Goal: Task Accomplishment & Management: Complete application form

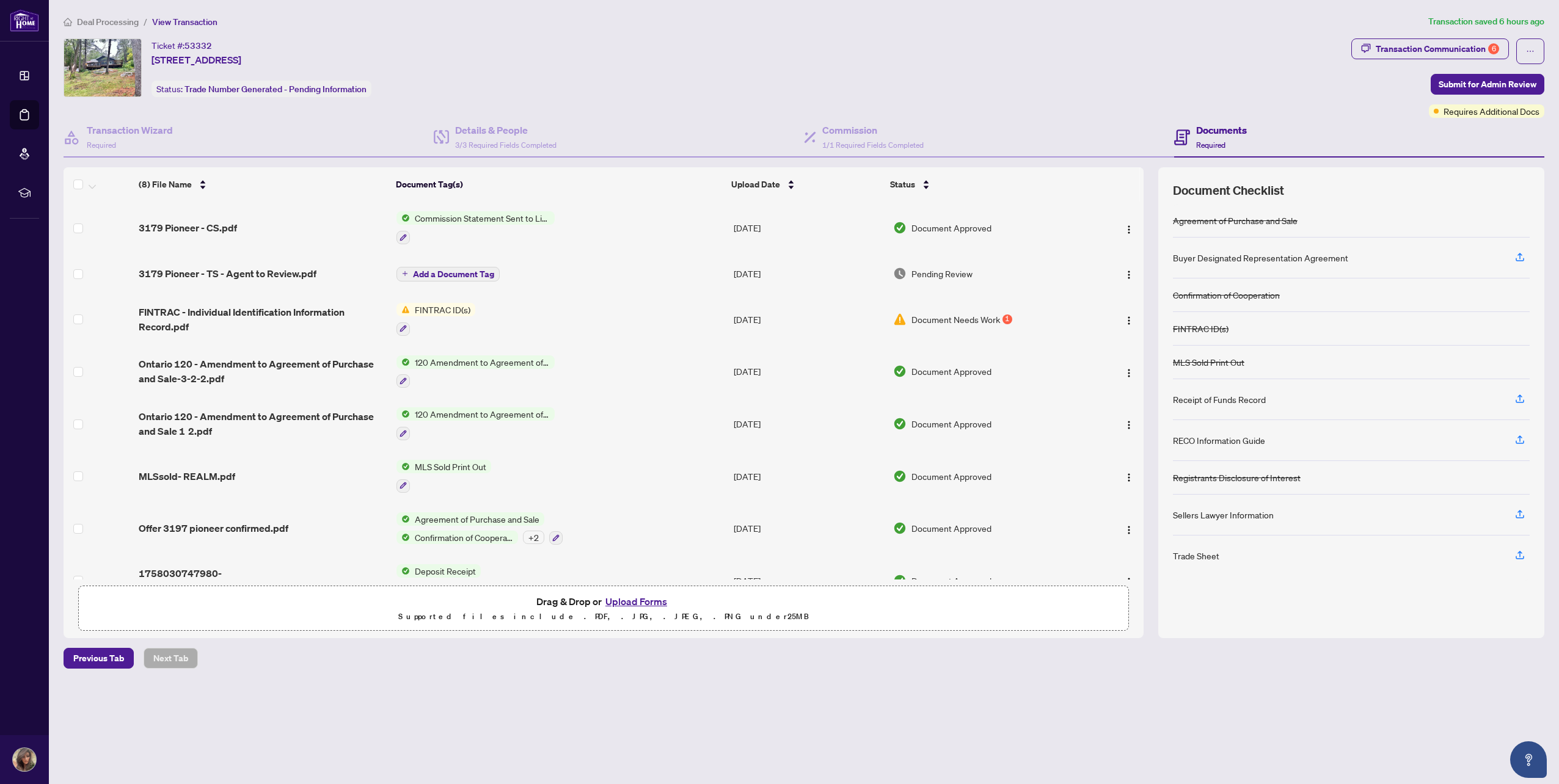
click at [977, 320] on span "Document Needs Work" at bounding box center [955, 319] width 88 height 13
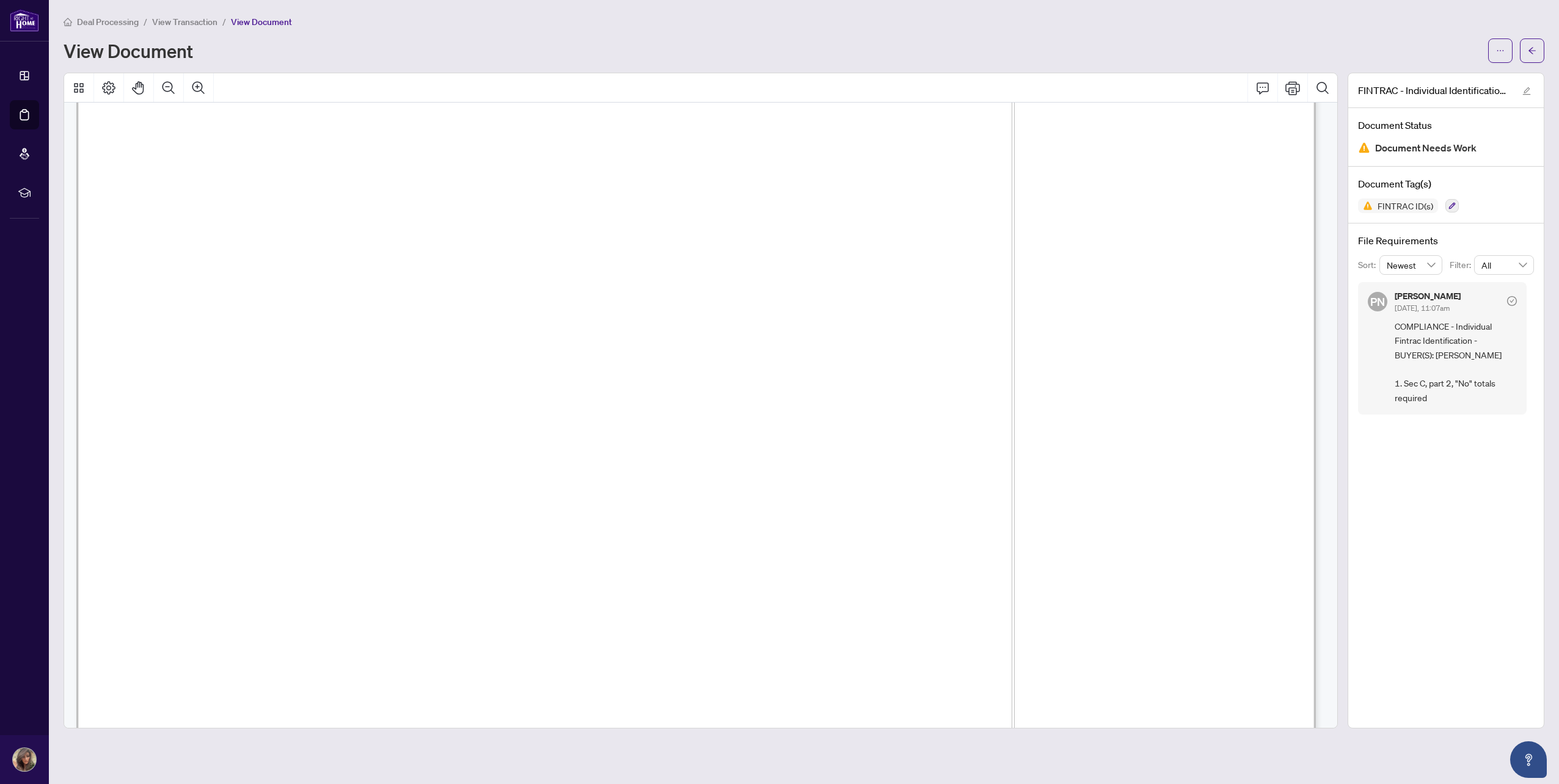
scroll to position [4274, 0]
drag, startPoint x: 892, startPoint y: 434, endPoint x: 943, endPoint y: 437, distance: 51.1
click at [796, 437] on span "0" at bounding box center [792, 441] width 8 height 19
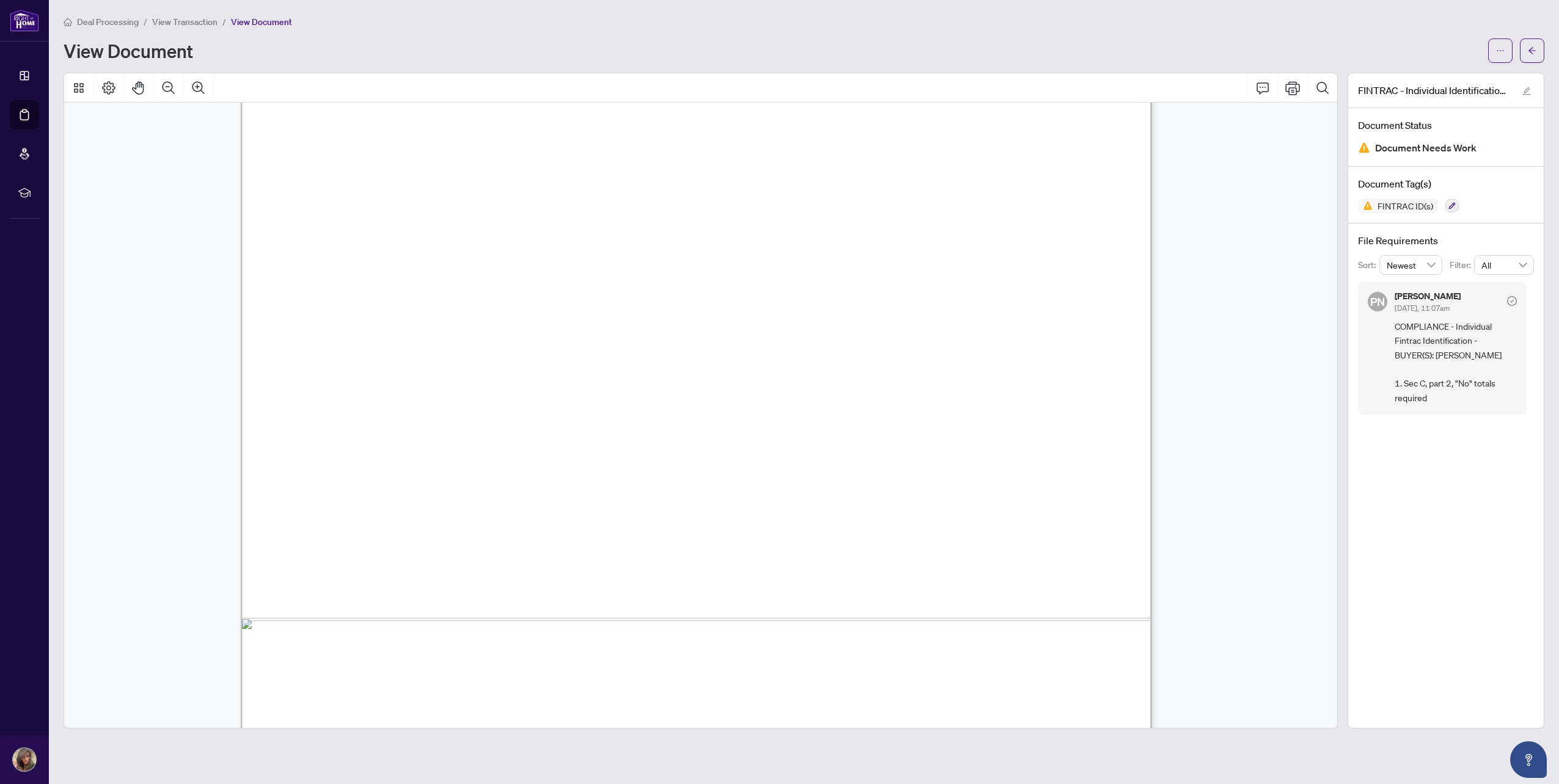
scroll to position [2847, 0]
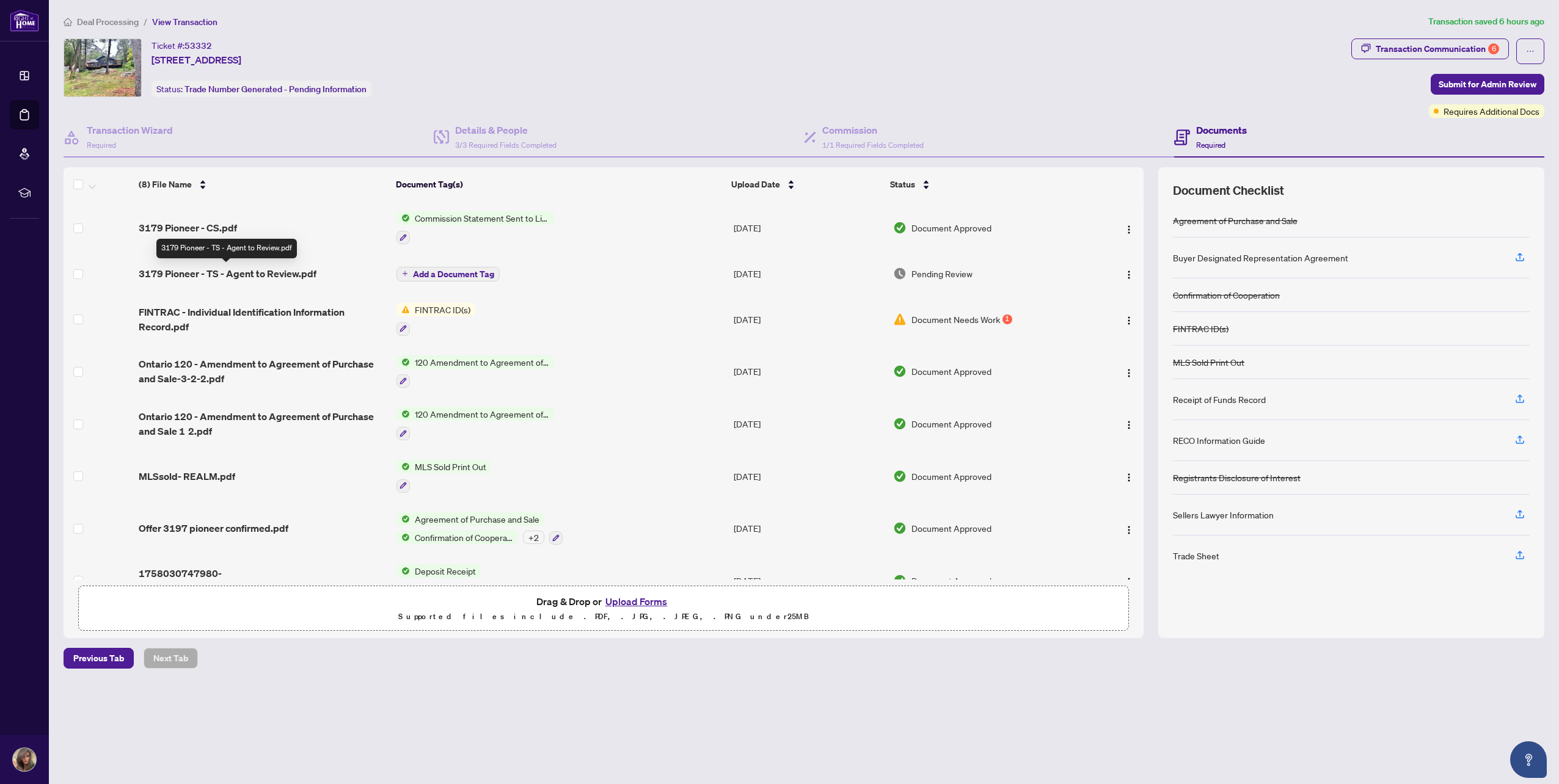
click at [286, 274] on span "3179 Pioneer - TS - Agent to Review.pdf" at bounding box center [227, 273] width 178 height 15
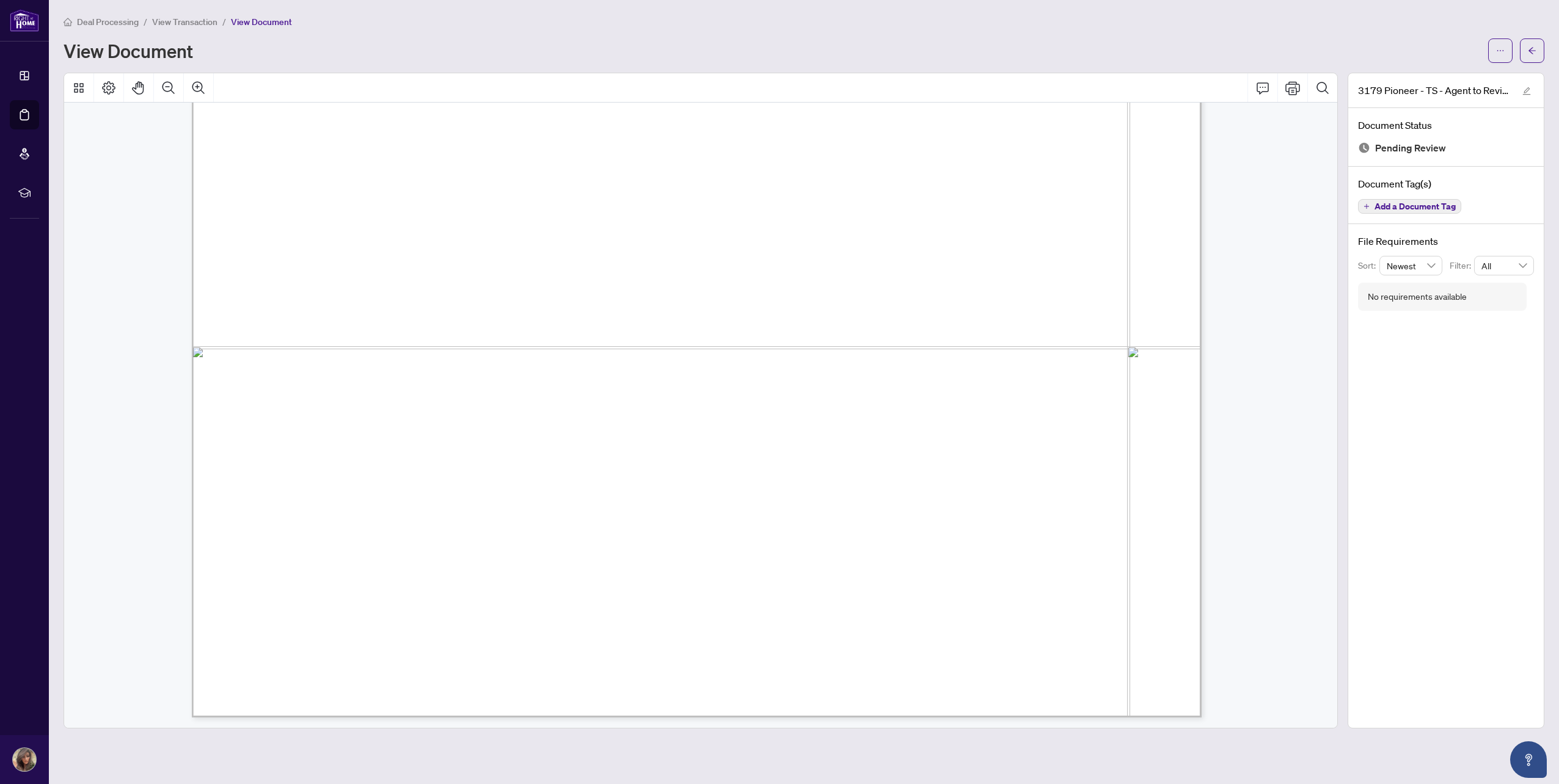
scroll to position [705, 0]
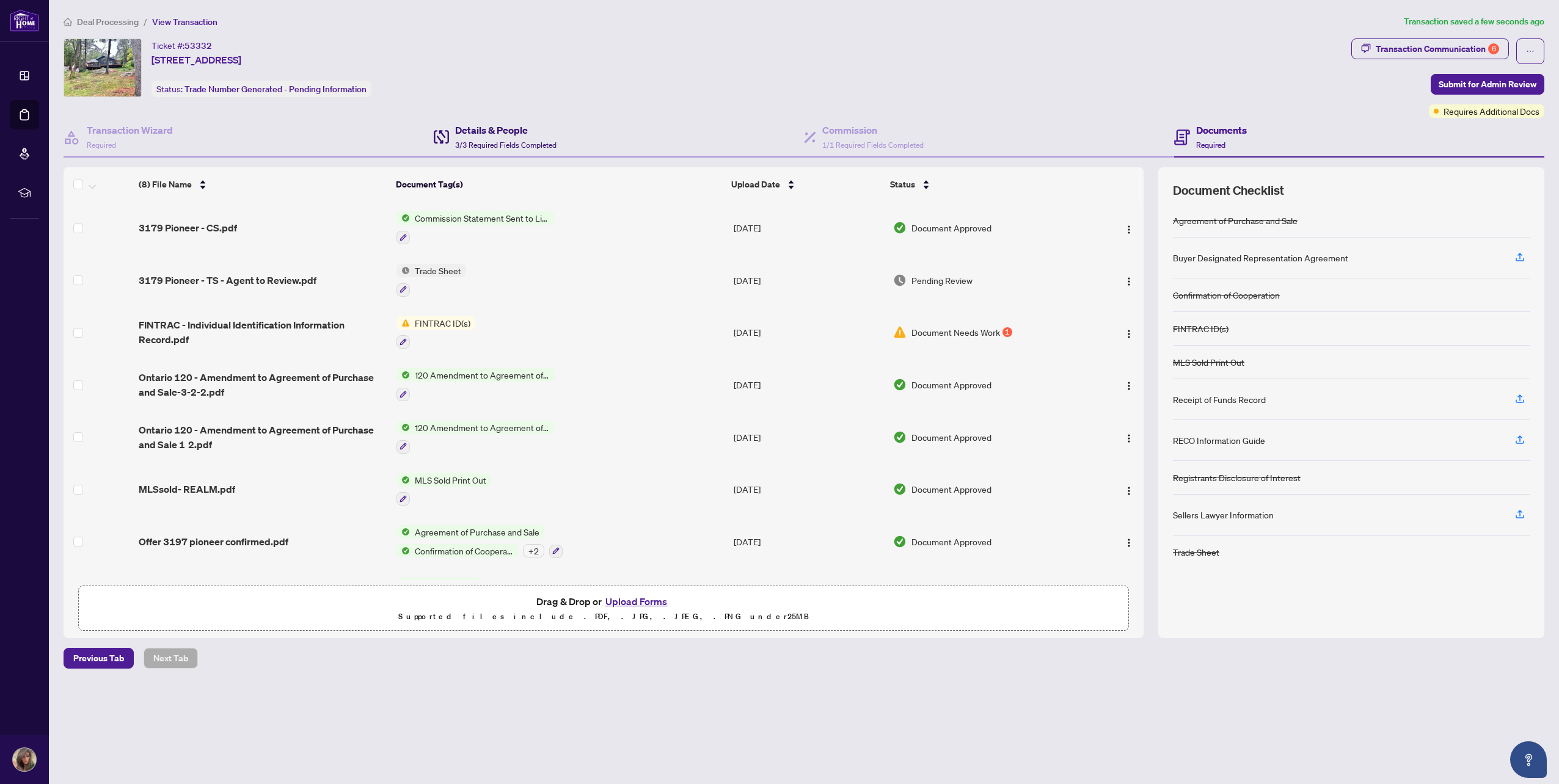
click at [497, 136] on h4 "Details & People" at bounding box center [506, 130] width 102 height 15
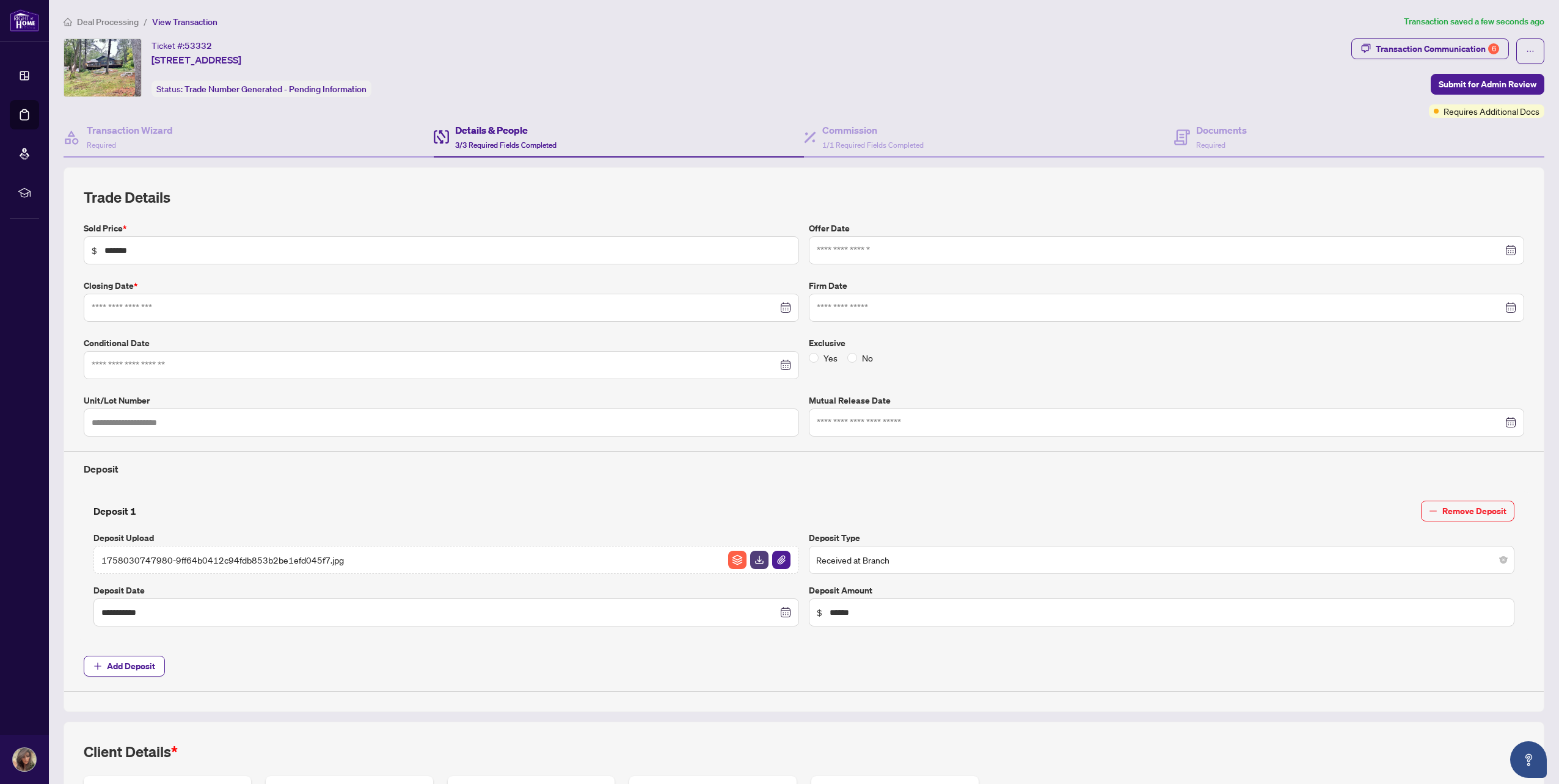
type input "**********"
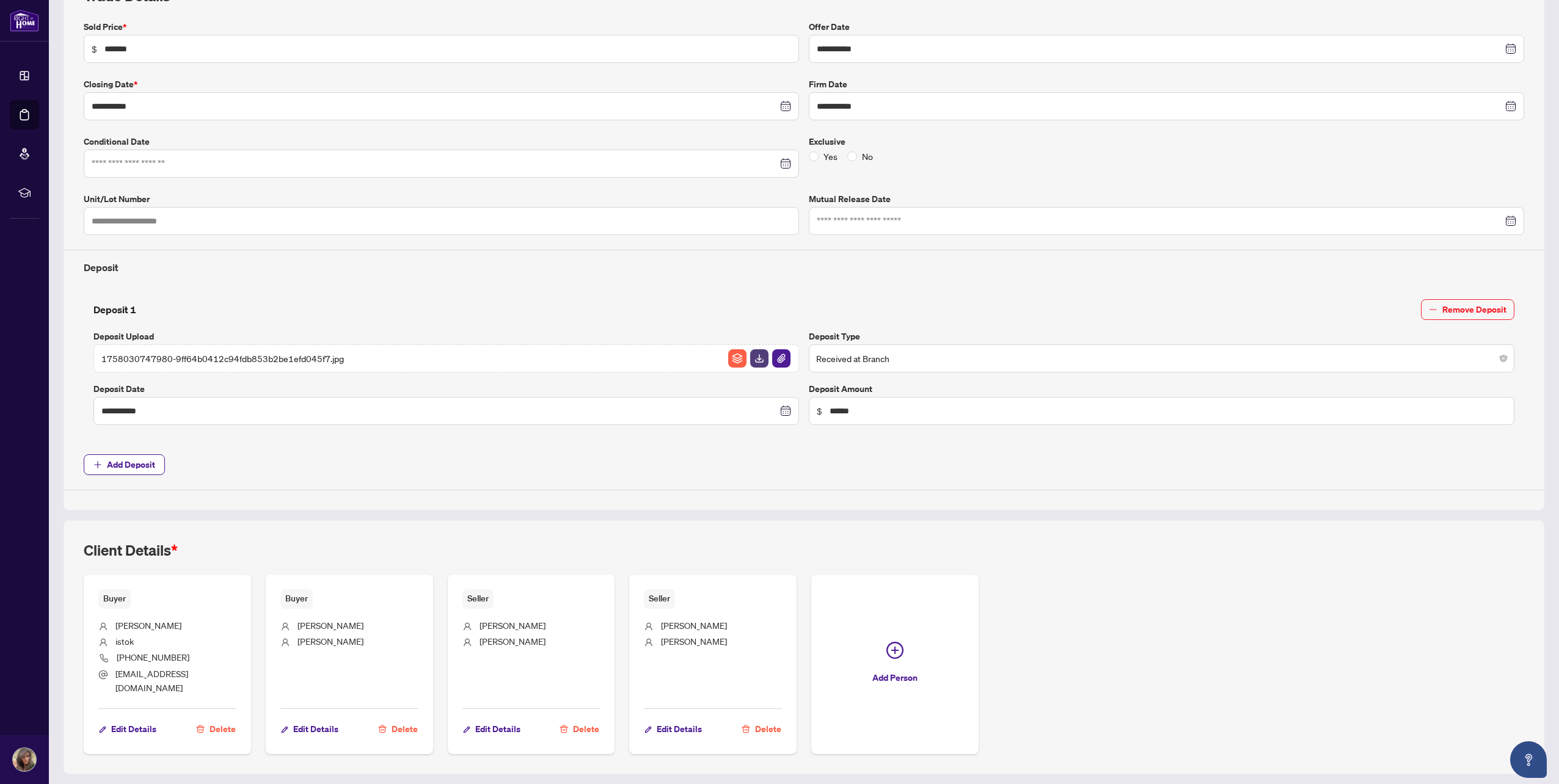
scroll to position [224, 0]
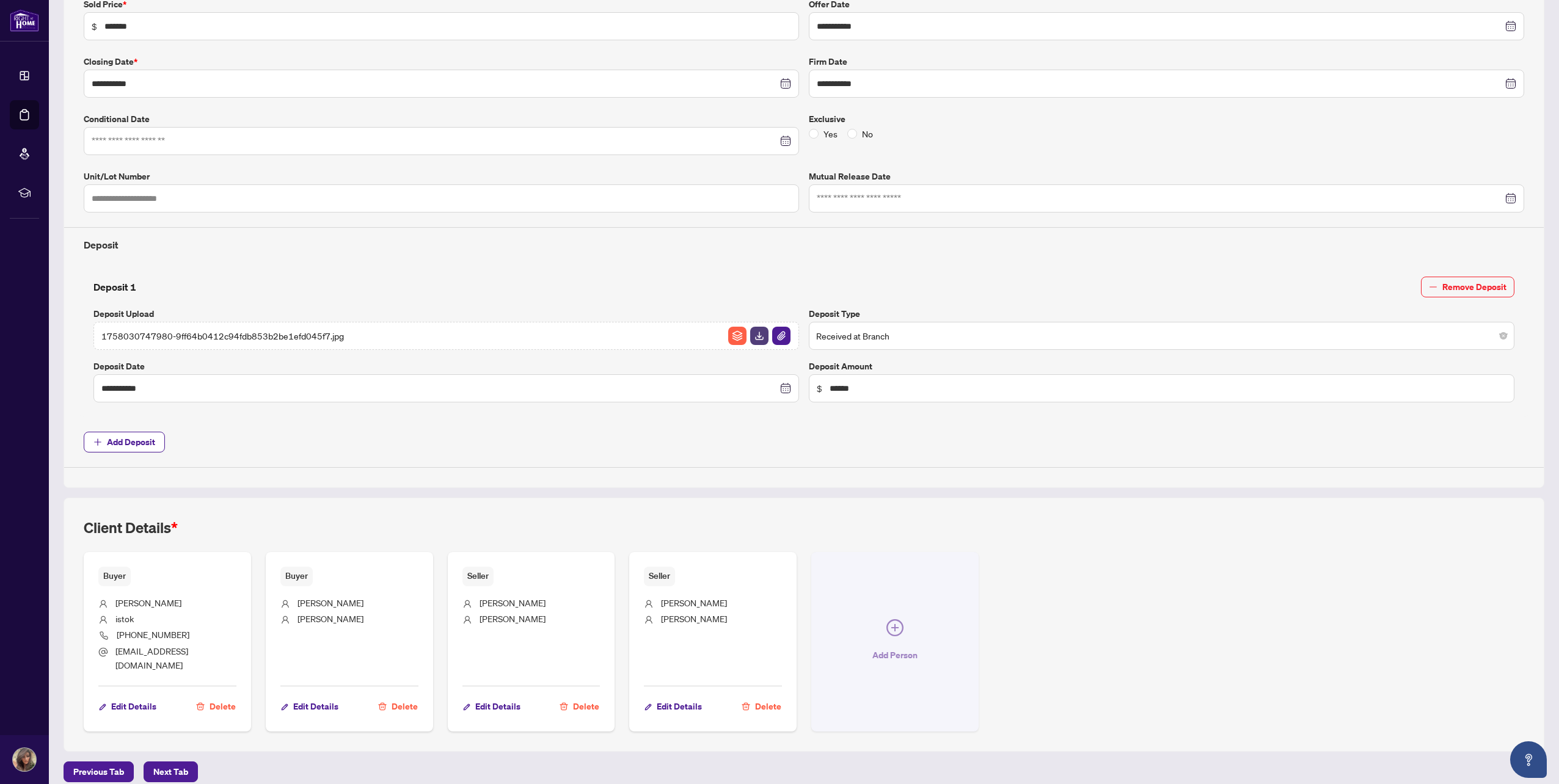
click at [897, 619] on icon "plus-circle" at bounding box center [894, 627] width 17 height 17
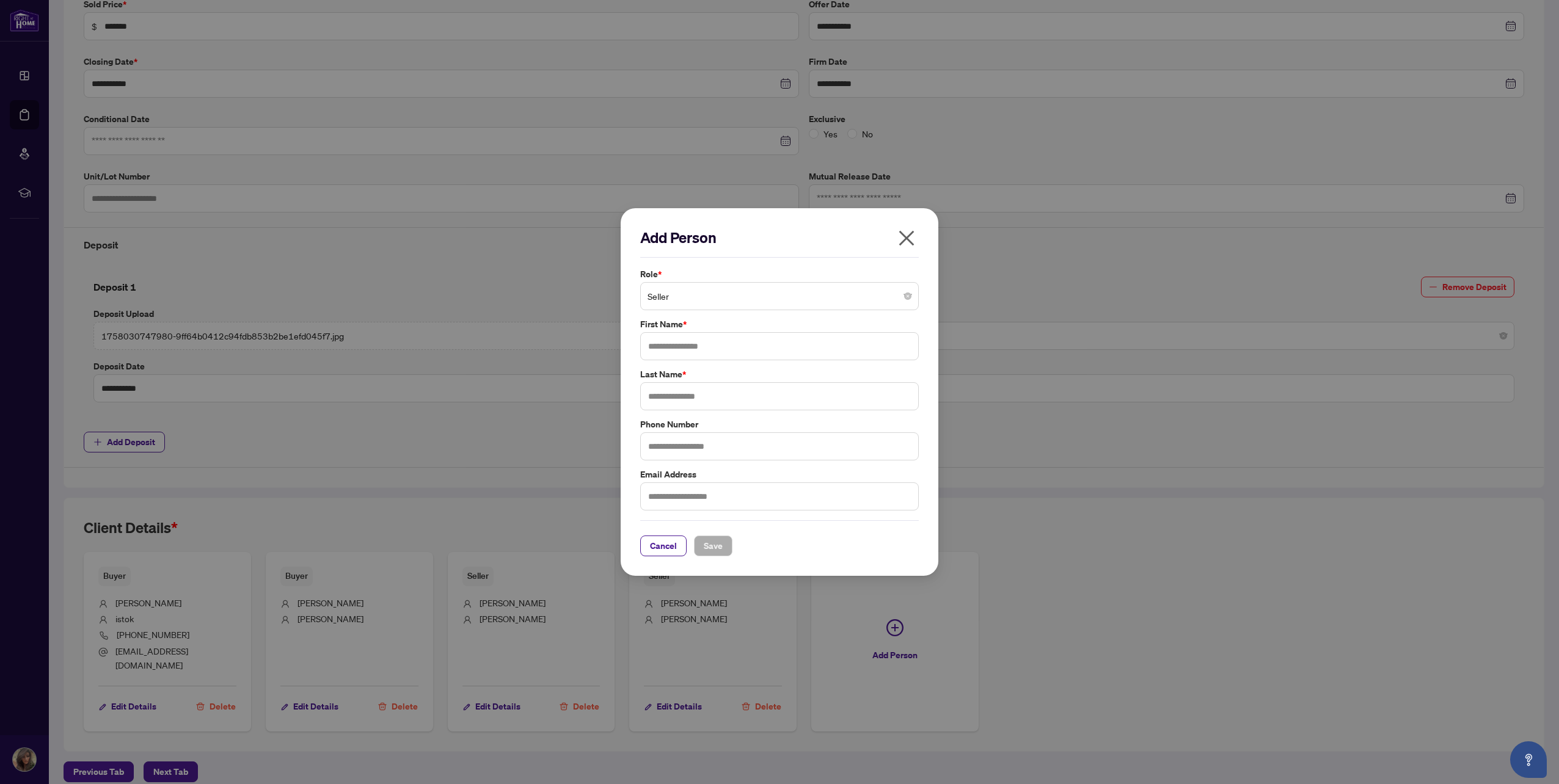
click at [704, 297] on span "Seller" at bounding box center [779, 296] width 264 height 23
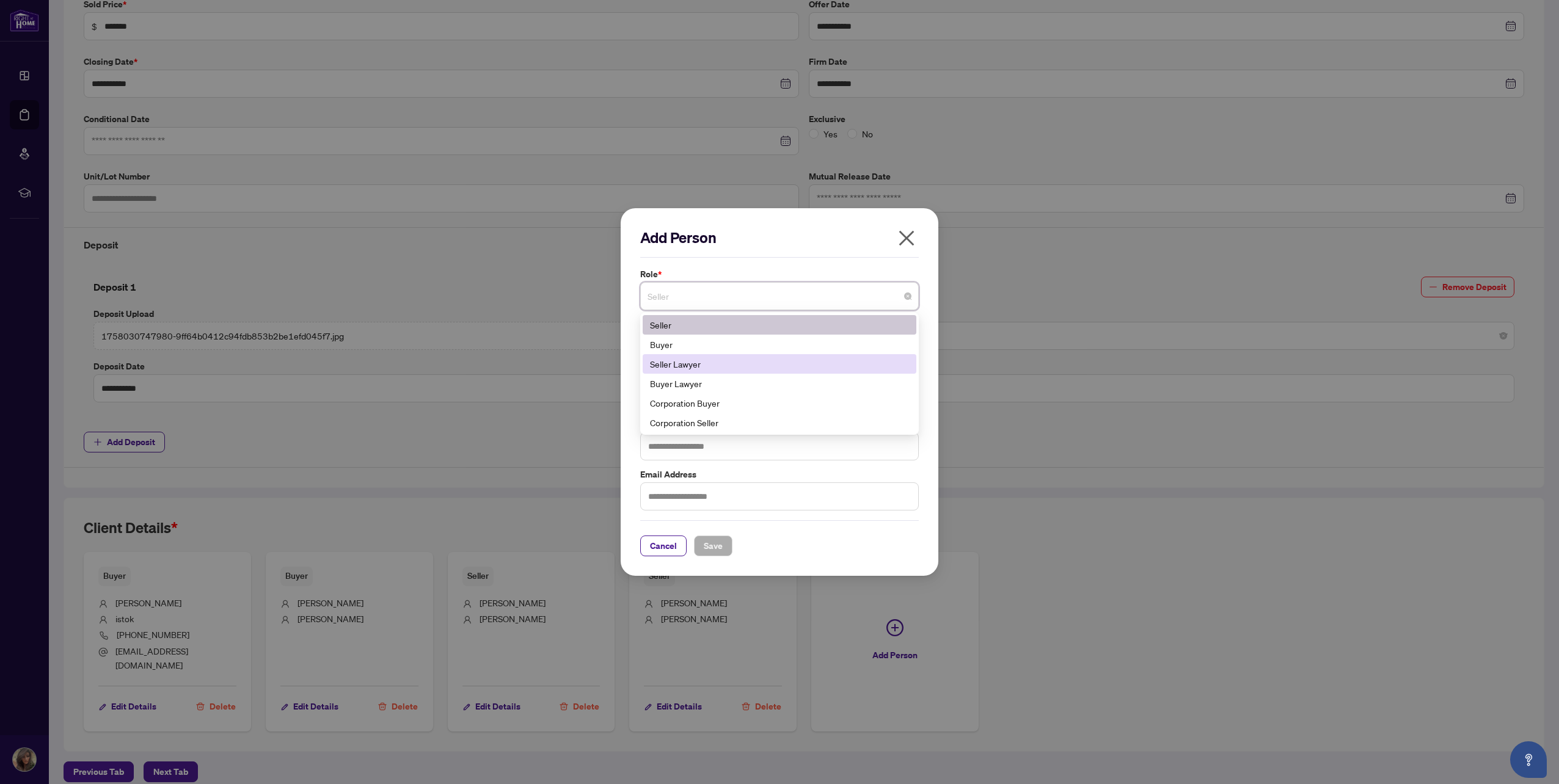
click at [731, 368] on div "Seller Lawyer" at bounding box center [779, 363] width 259 height 13
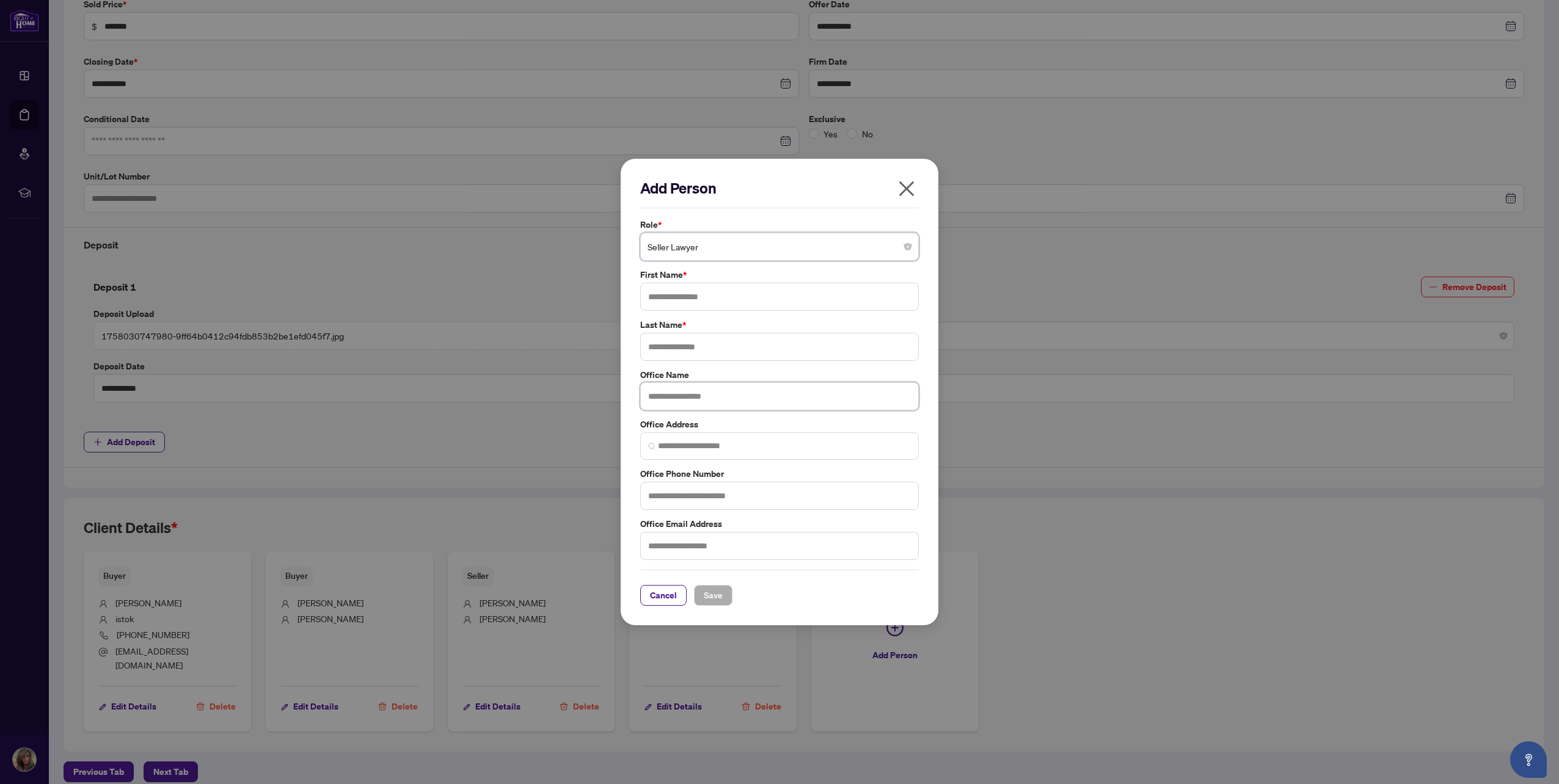
click at [714, 407] on input "text" at bounding box center [779, 396] width 279 height 28
paste input "**********"
type input "**********"
click at [750, 444] on input "search" at bounding box center [784, 446] width 253 height 13
paste input "**********"
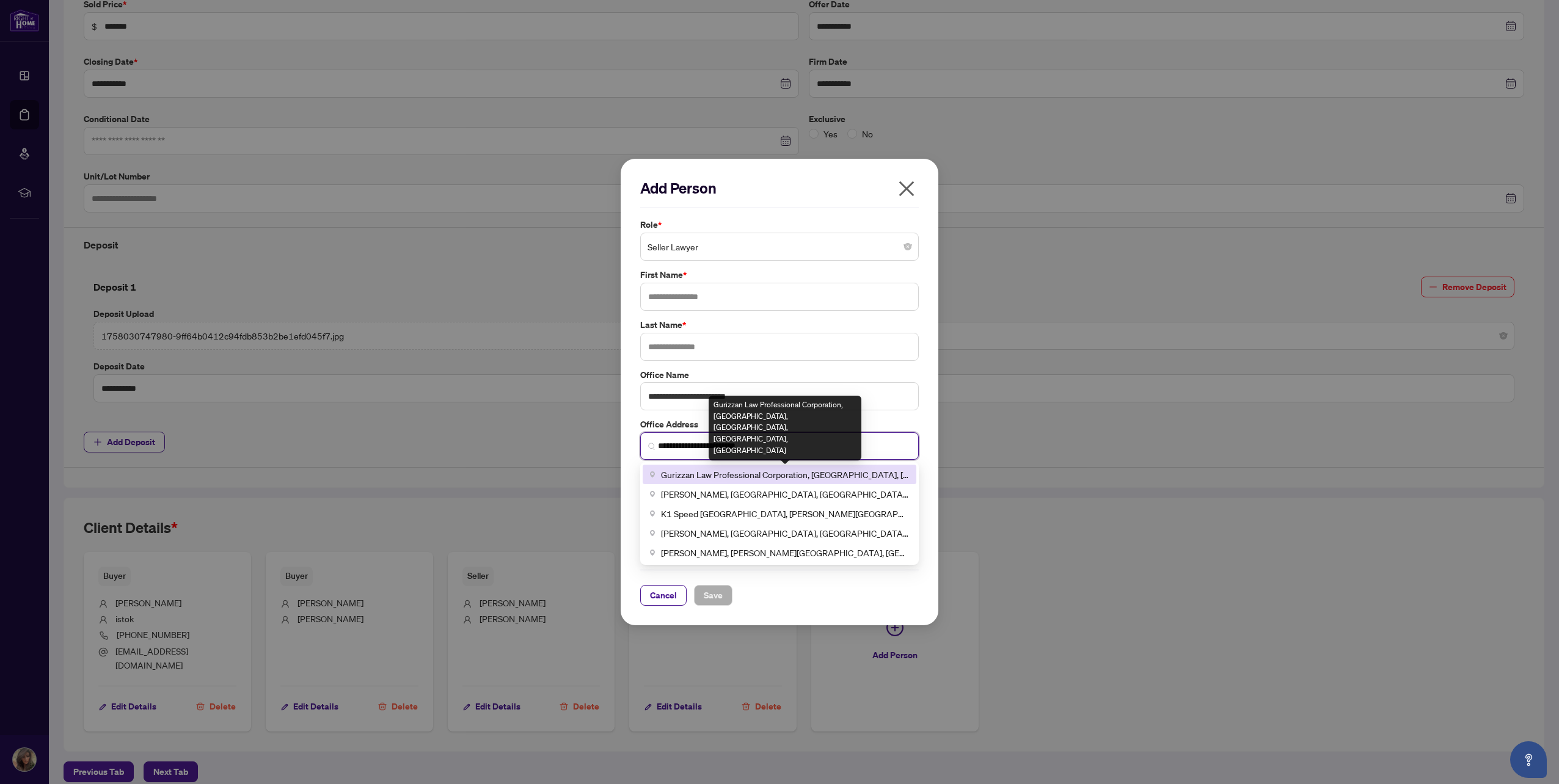
click at [712, 478] on span "Gurizzan Law Professional Corporation, [GEOGRAPHIC_DATA], [GEOGRAPHIC_DATA], [G…" at bounding box center [785, 474] width 248 height 13
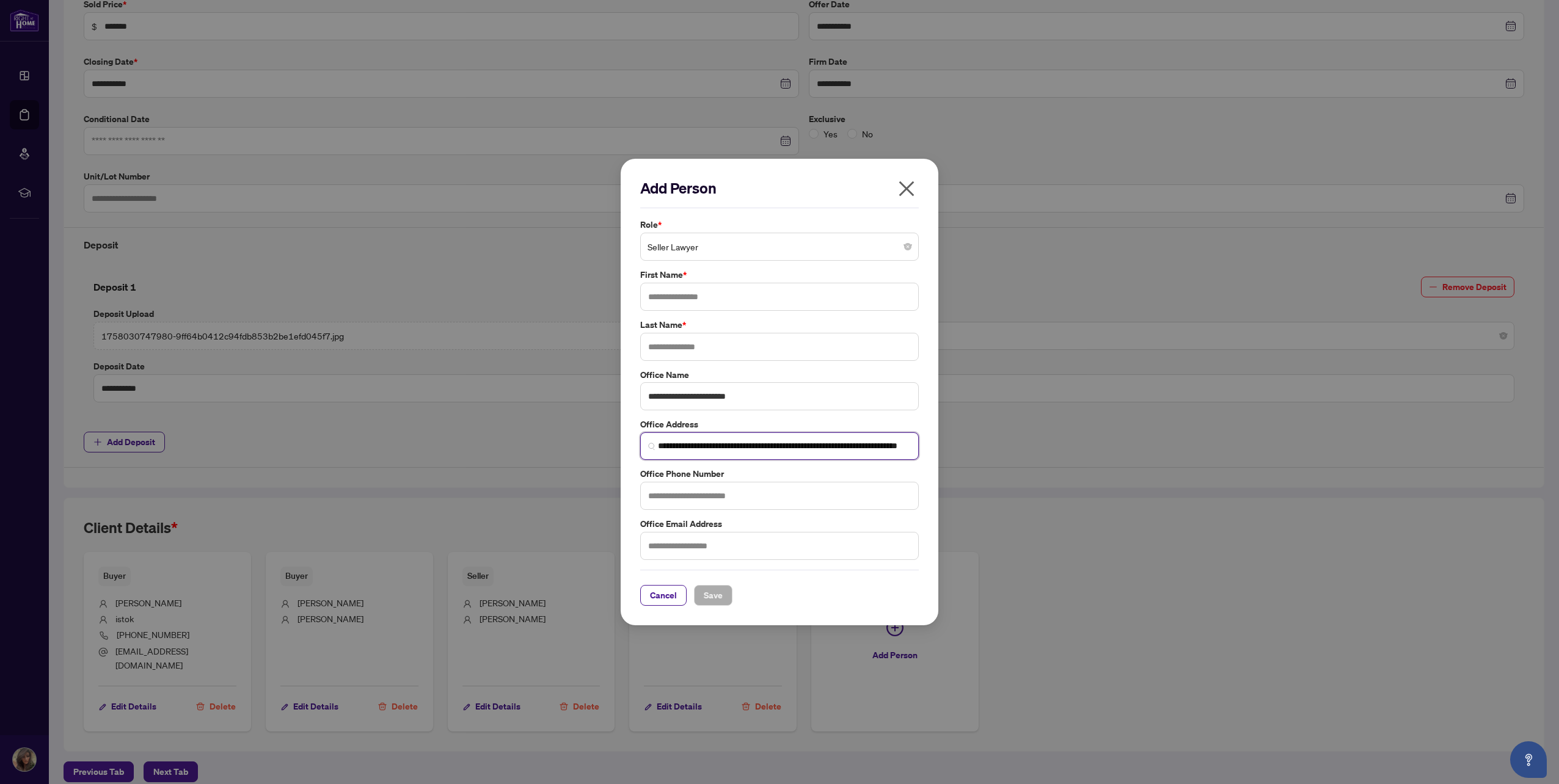
type input "**********"
click at [736, 292] on input "text" at bounding box center [779, 297] width 279 height 28
type input "***"
click at [724, 346] on input "text" at bounding box center [779, 347] width 279 height 28
type input "***"
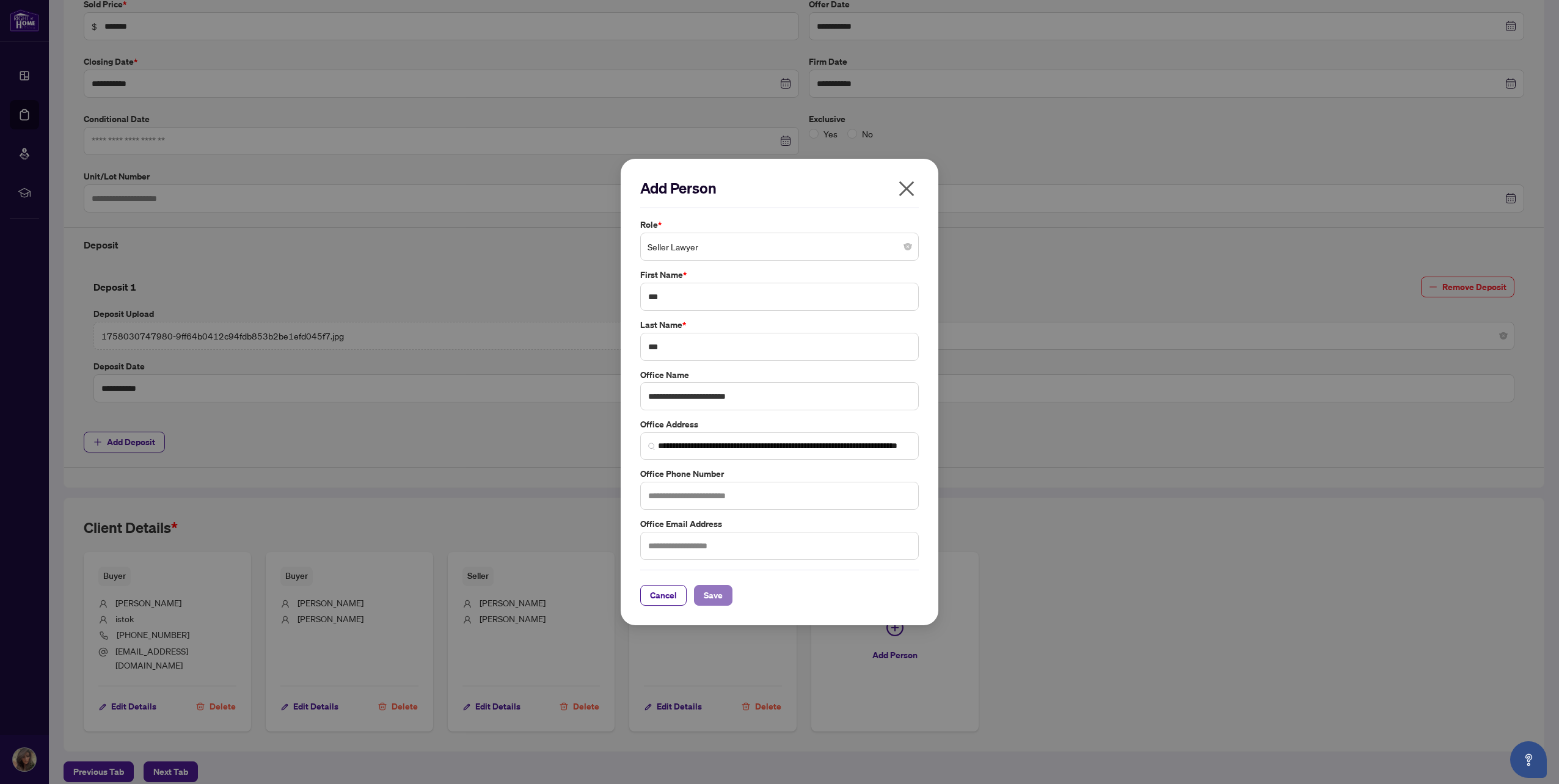
click at [711, 590] on span "Save" at bounding box center [713, 595] width 19 height 19
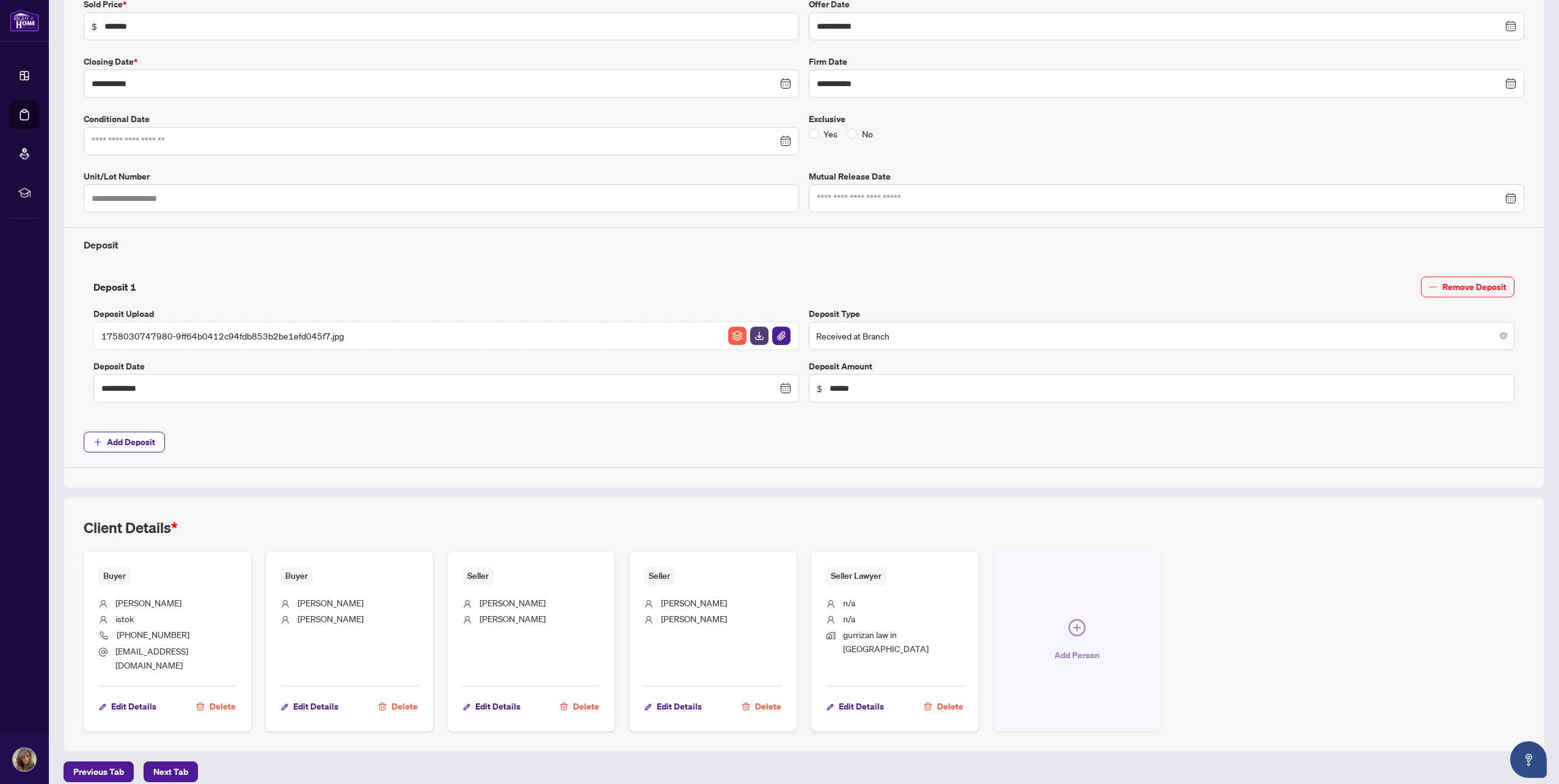
click at [1070, 625] on icon "plus-circle" at bounding box center [1077, 627] width 17 height 17
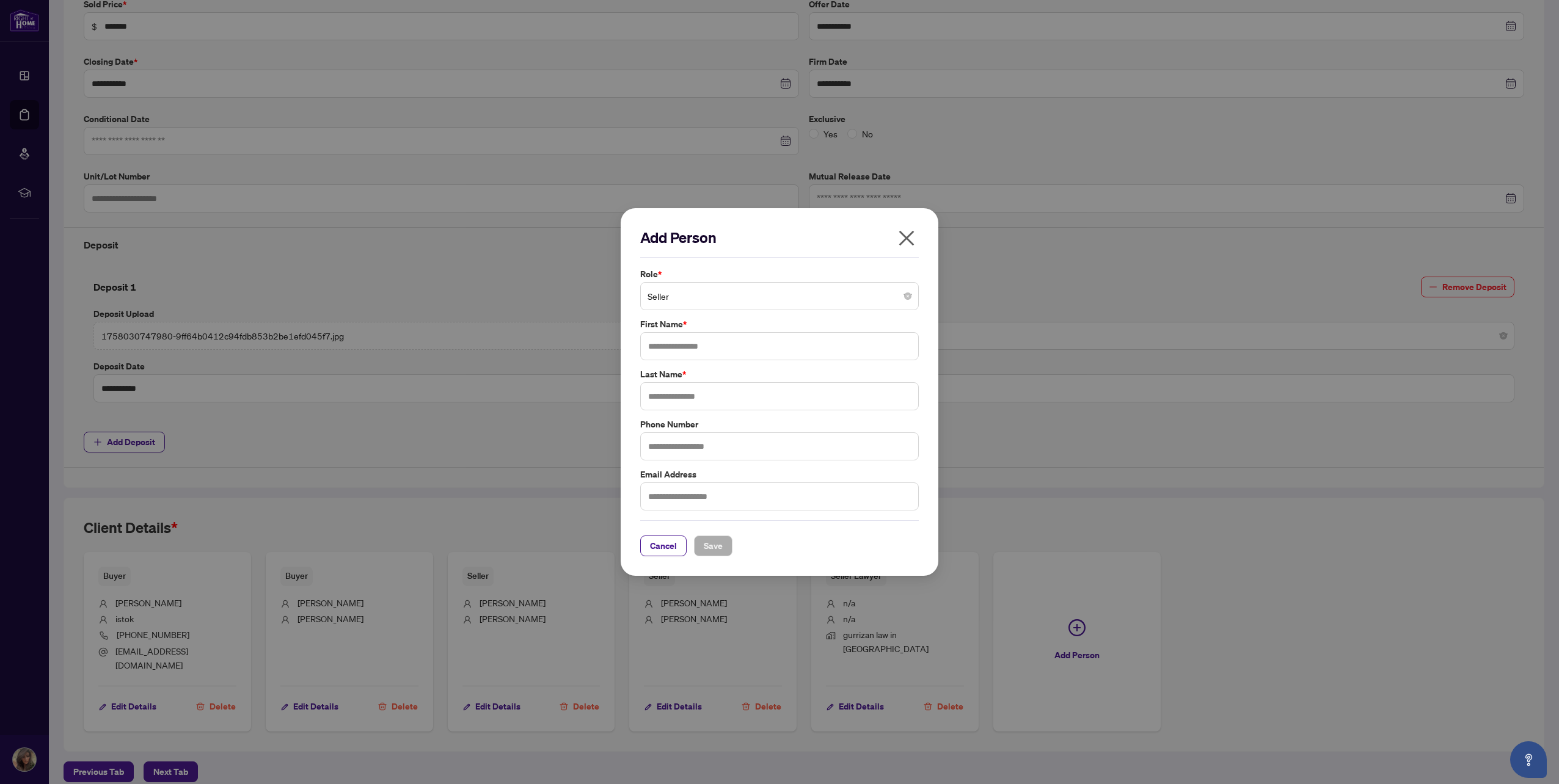
click at [720, 297] on span "Seller" at bounding box center [779, 296] width 264 height 23
click at [717, 382] on div "Buyer Lawyer" at bounding box center [779, 383] width 259 height 13
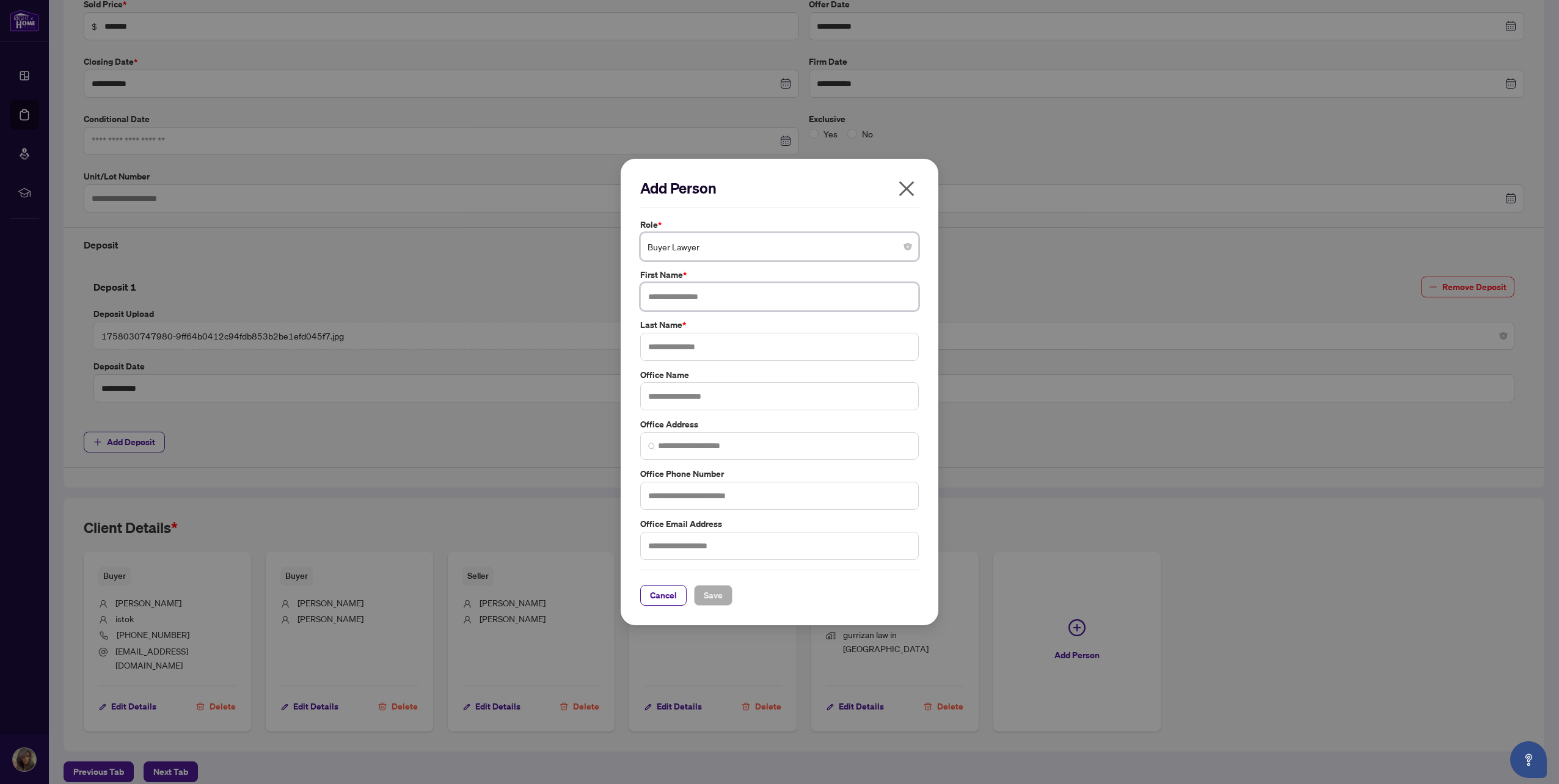
click at [704, 295] on input "text" at bounding box center [779, 297] width 279 height 28
type input "****"
click at [697, 366] on div "Role * Buyer Lawyer 5 6 11 Seller Buyer Seller Lawyer Buyer Lawyer Corporation …" at bounding box center [779, 389] width 286 height 343
drag, startPoint x: 694, startPoint y: 345, endPoint x: 717, endPoint y: 337, distance: 24.4
click at [697, 345] on input "text" at bounding box center [779, 347] width 279 height 28
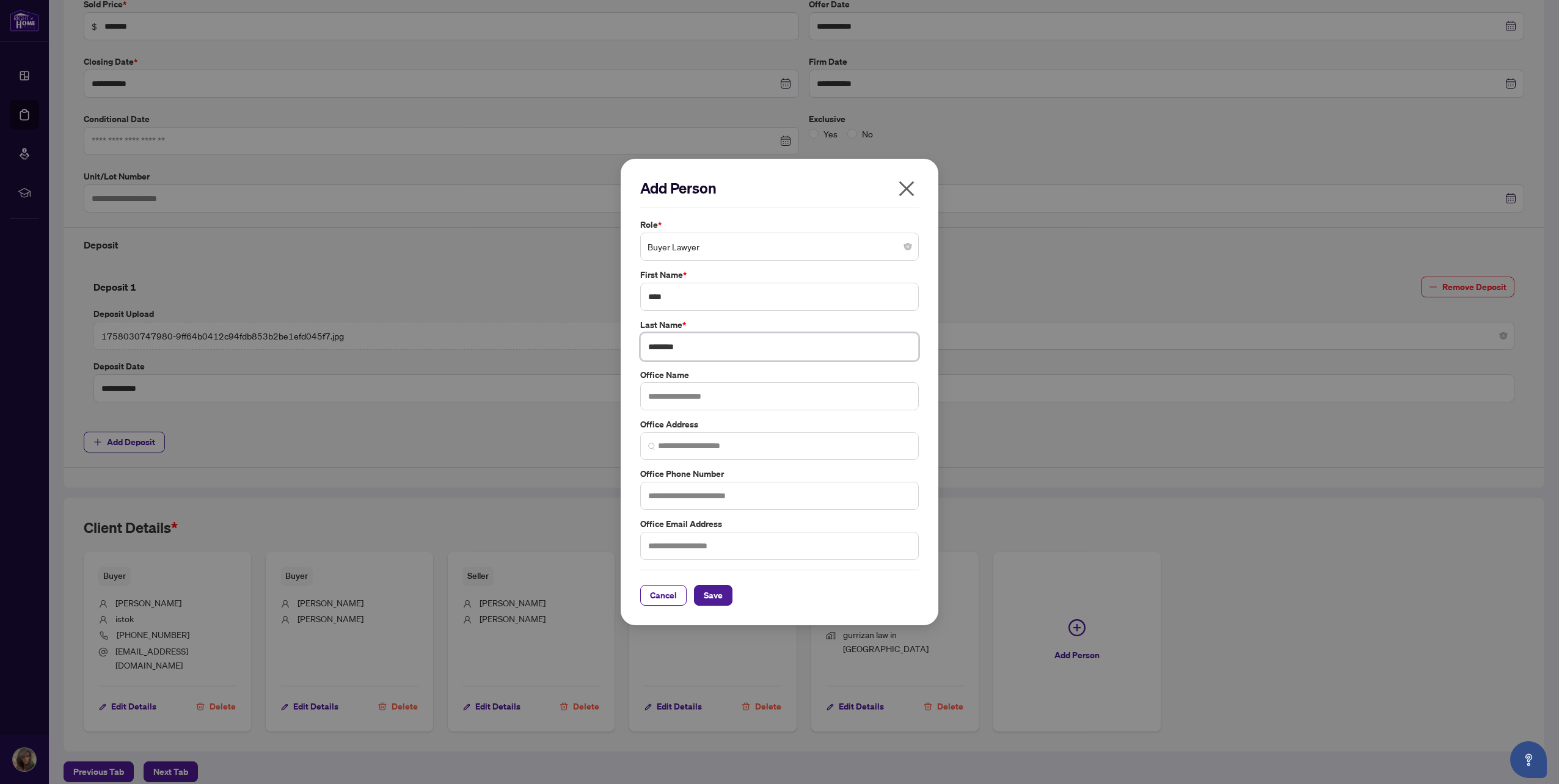
type input "********"
click at [722, 399] on input "text" at bounding box center [779, 396] width 279 height 28
click at [707, 448] on input "search" at bounding box center [784, 446] width 253 height 13
type input "*"
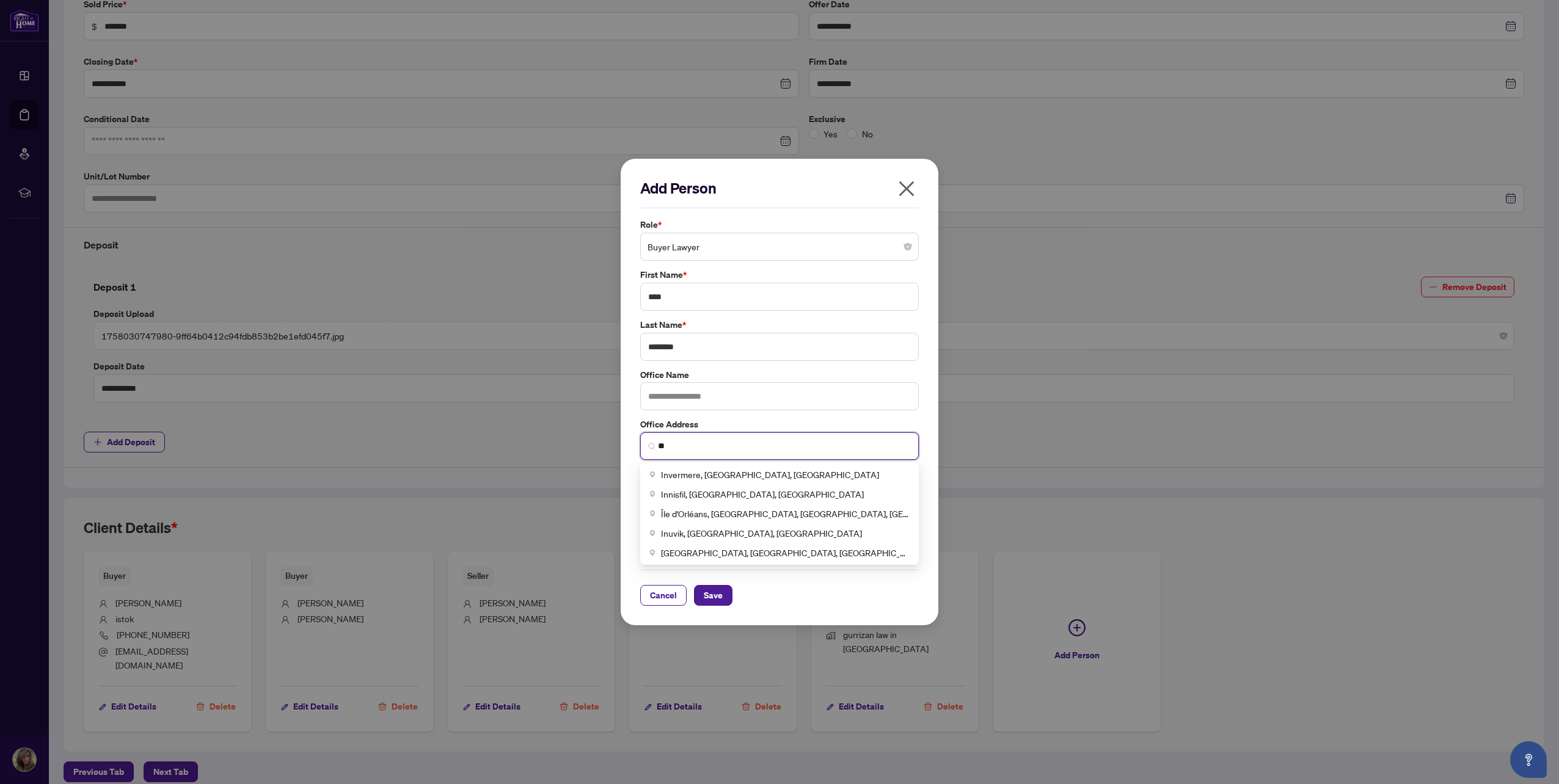
type input "*"
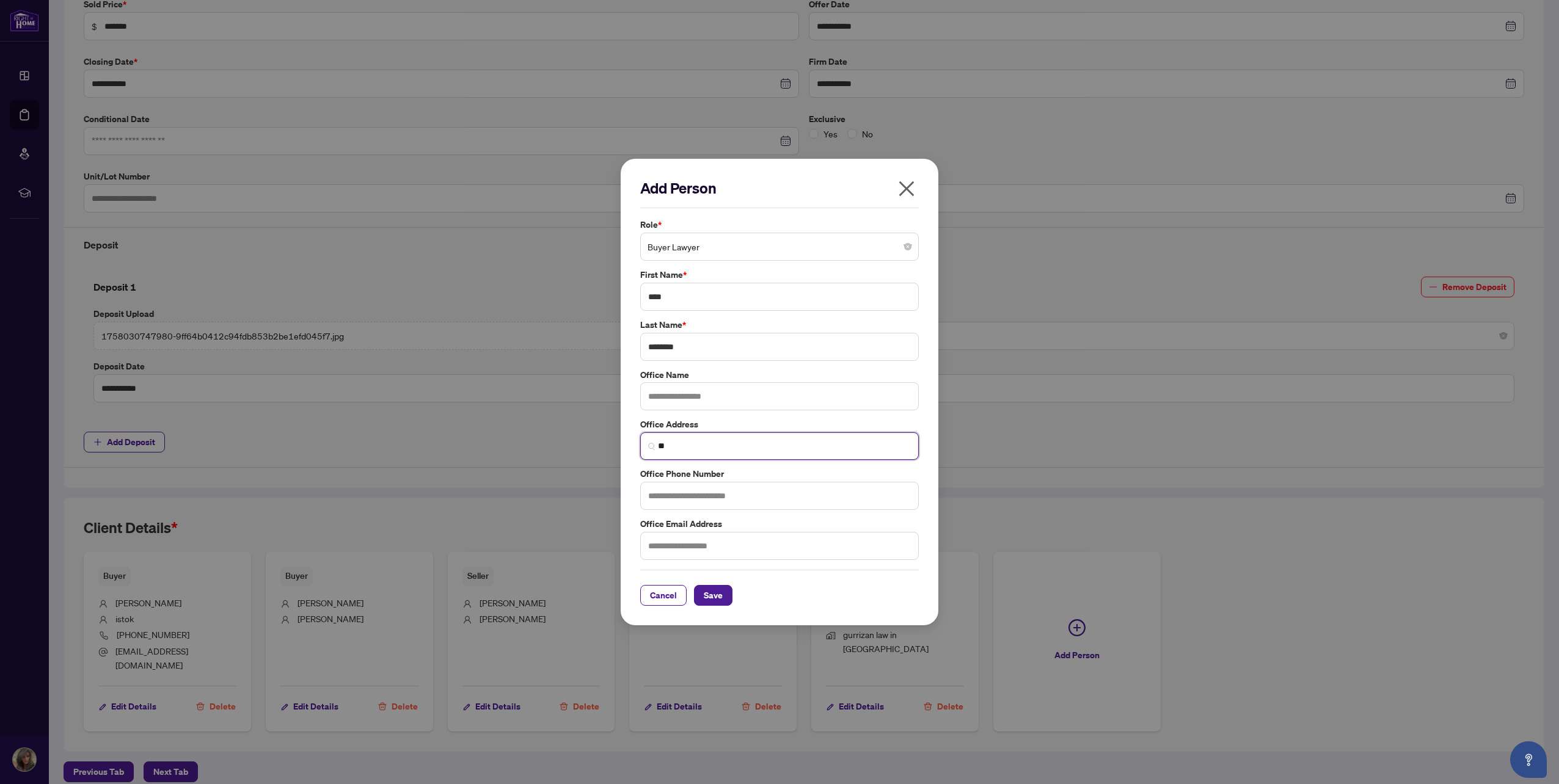
type input "*"
click at [713, 597] on span "Save" at bounding box center [713, 595] width 19 height 19
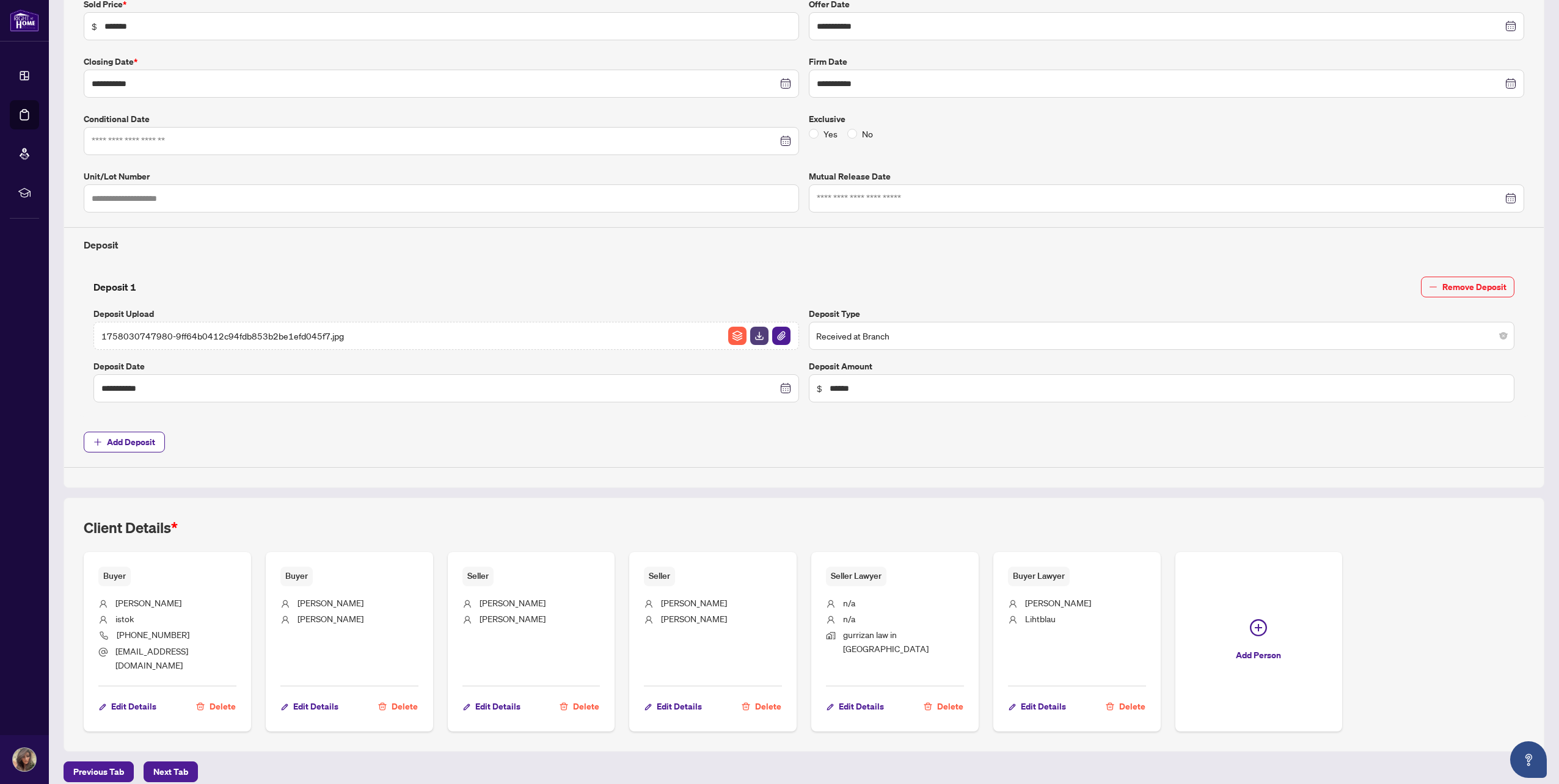
drag, startPoint x: 173, startPoint y: 767, endPoint x: 180, endPoint y: 771, distance: 8.1
click at [176, 770] on main "**********" at bounding box center [804, 392] width 1510 height 784
click at [196, 761] on div "Previous Tab Next Tab" at bounding box center [803, 771] width 1480 height 21
click at [191, 761] on button "Next Tab" at bounding box center [171, 771] width 54 height 21
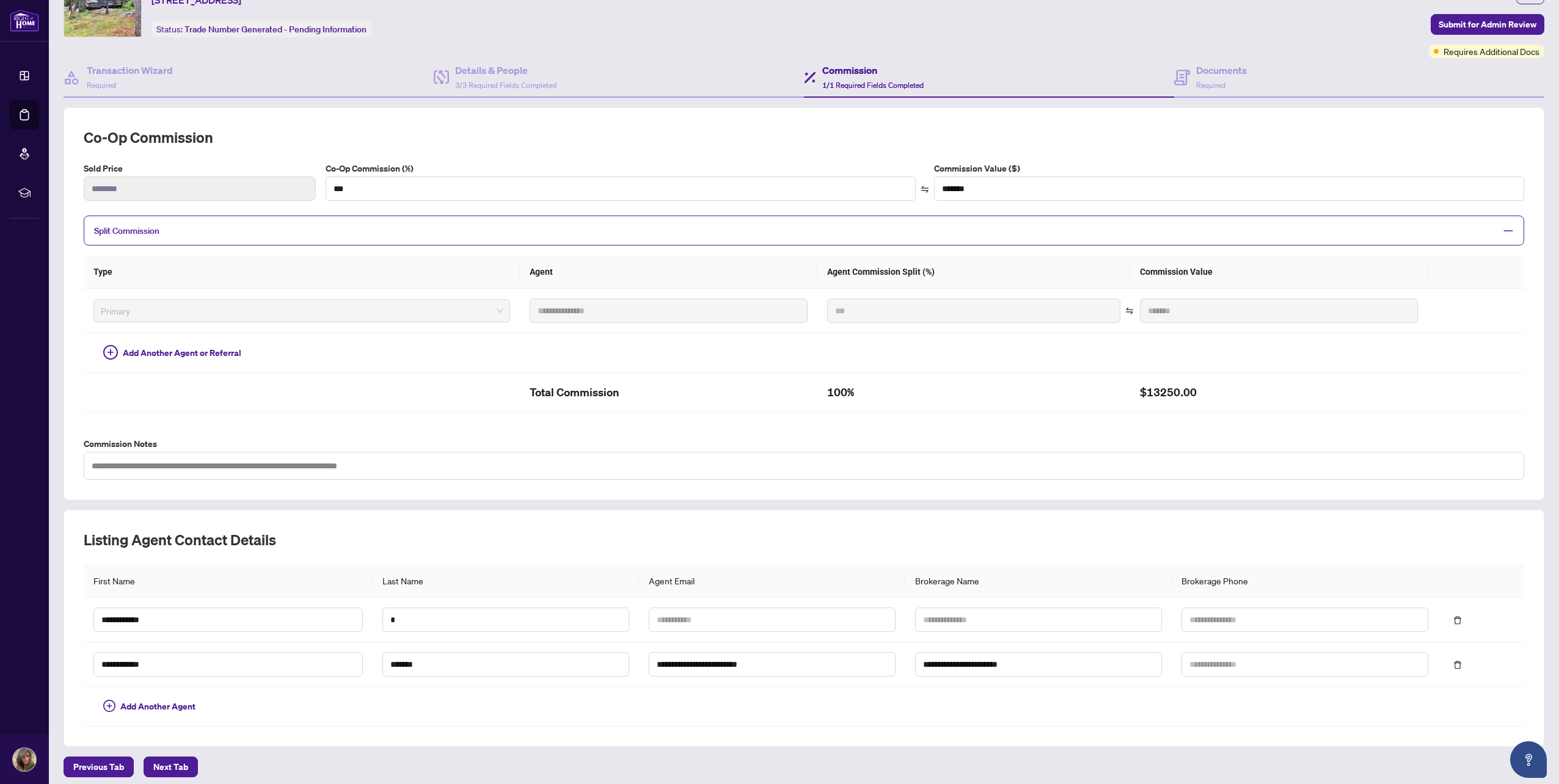
scroll to position [67, 0]
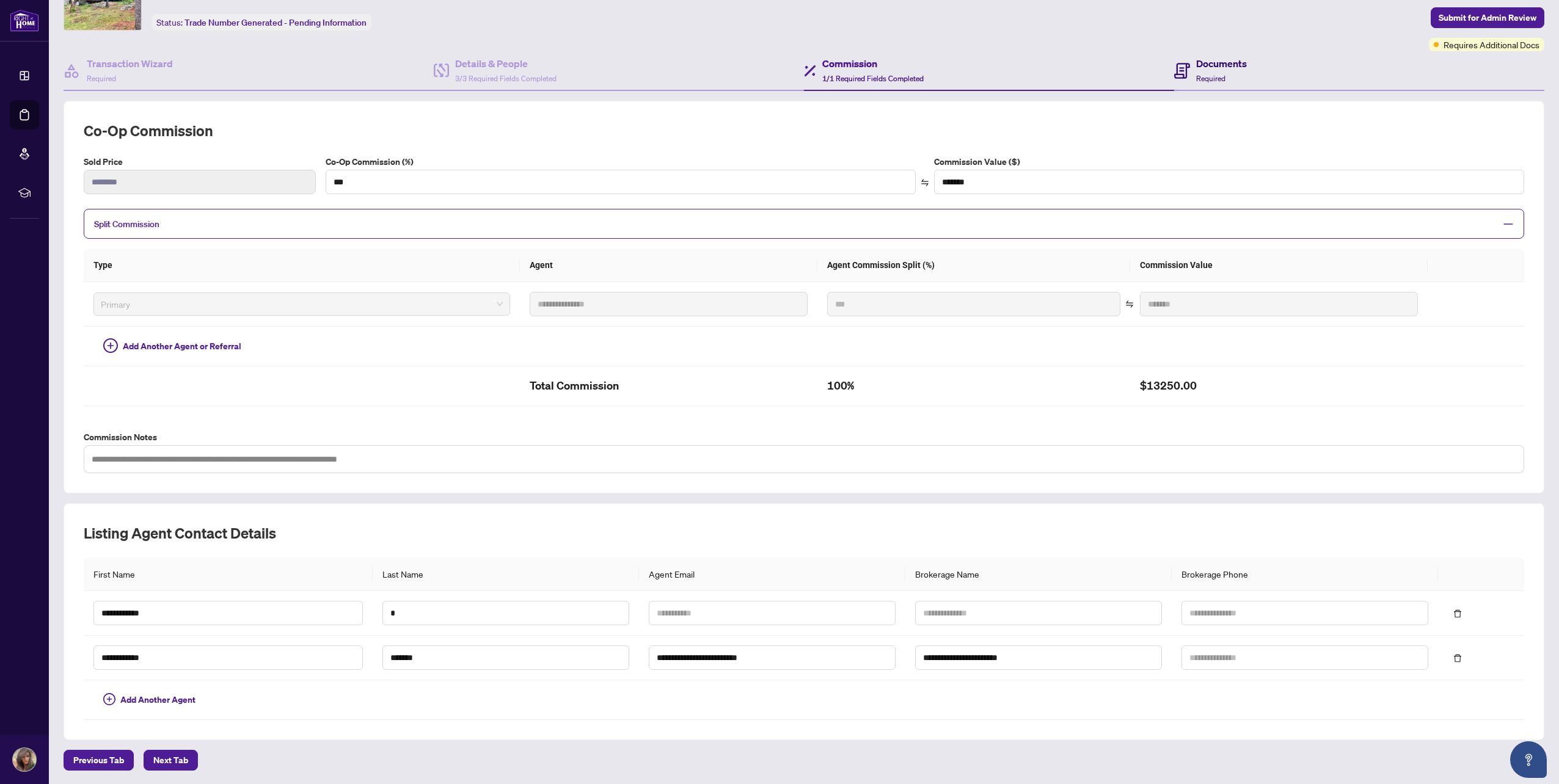
click at [1208, 74] on span "Required" at bounding box center [1211, 78] width 29 height 9
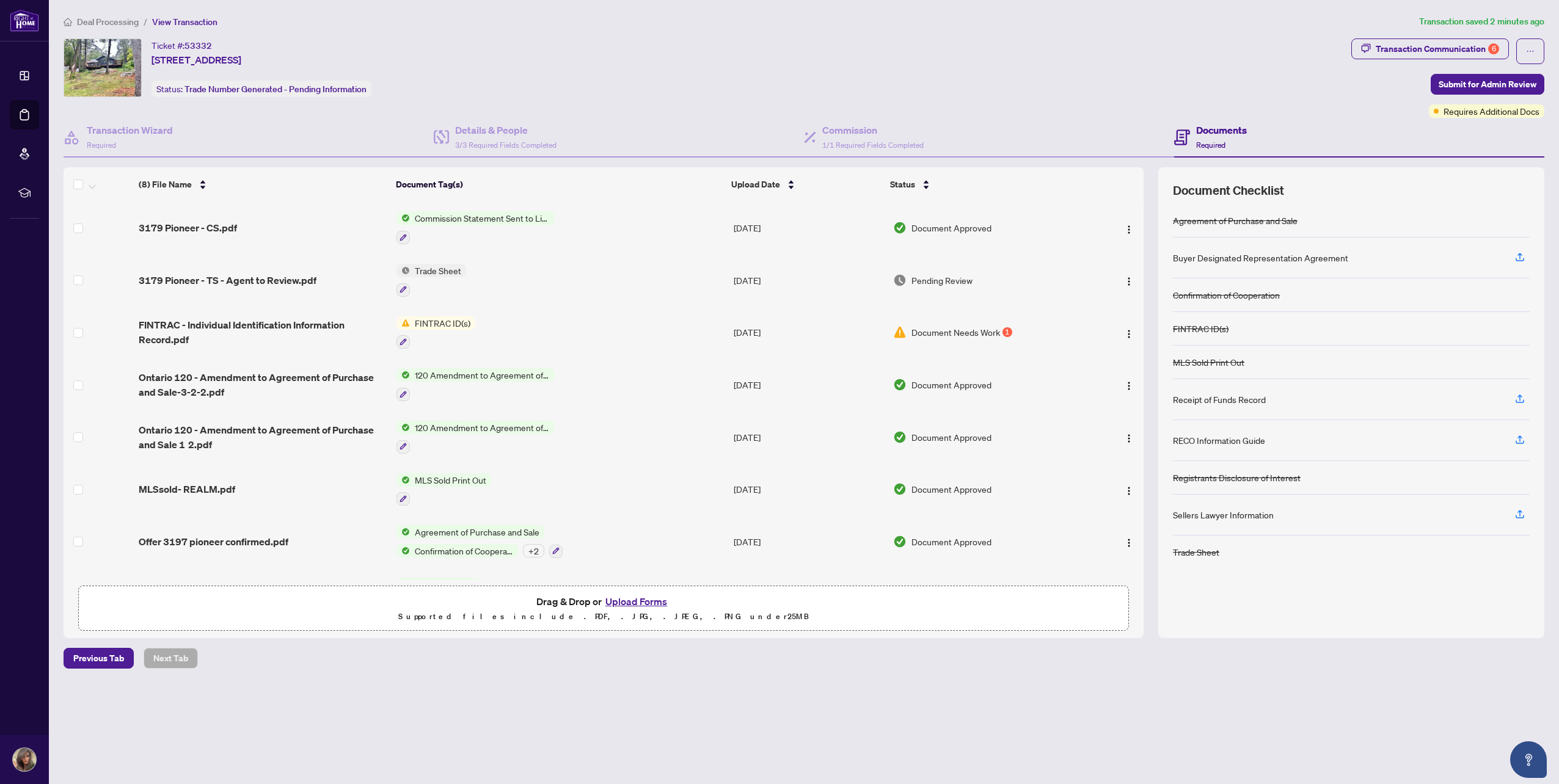
click at [937, 330] on span "Document Needs Work" at bounding box center [955, 331] width 88 height 13
click at [402, 343] on icon "button" at bounding box center [403, 342] width 8 height 8
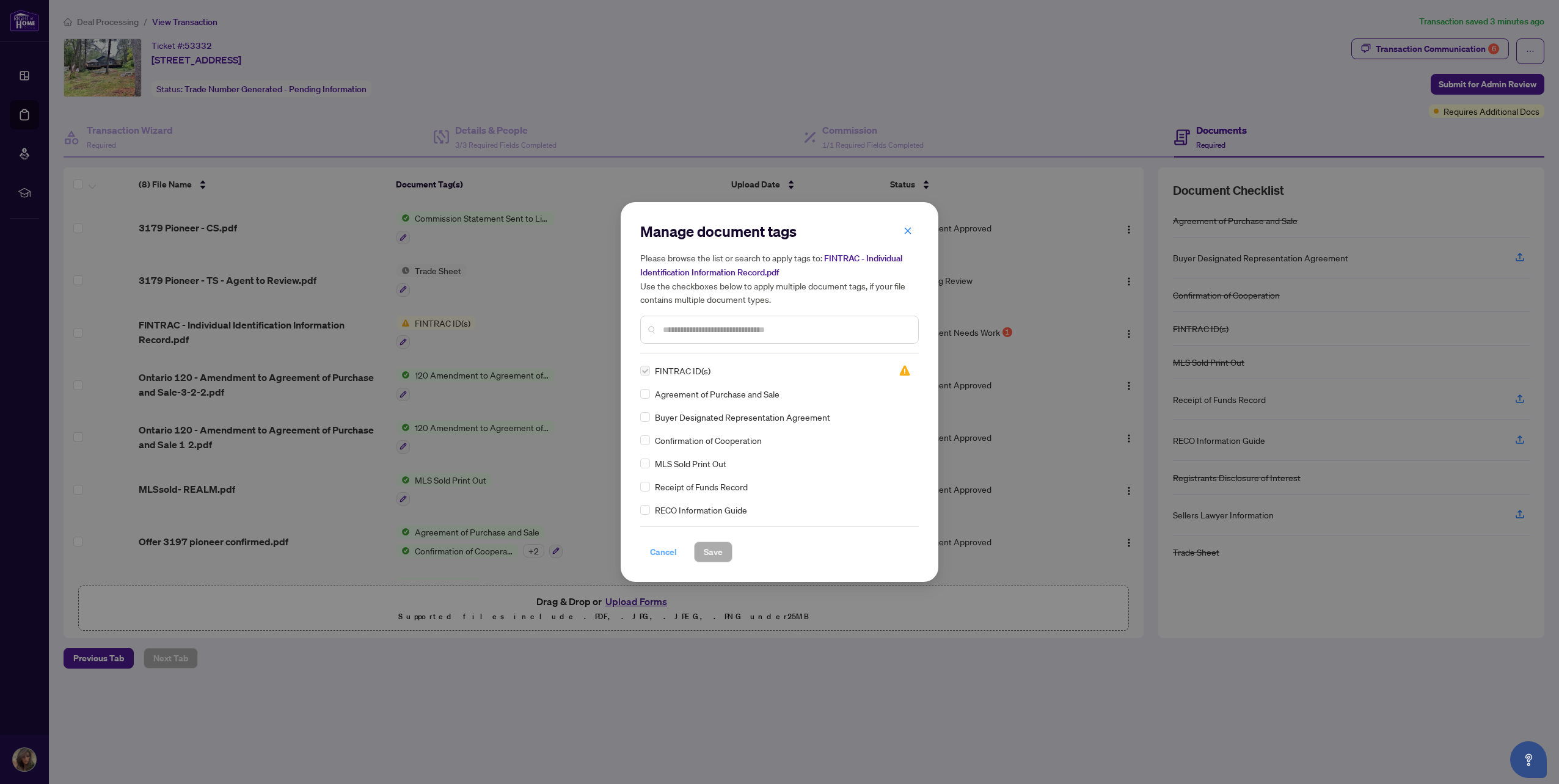
click at [669, 558] on span "Cancel" at bounding box center [663, 552] width 27 height 19
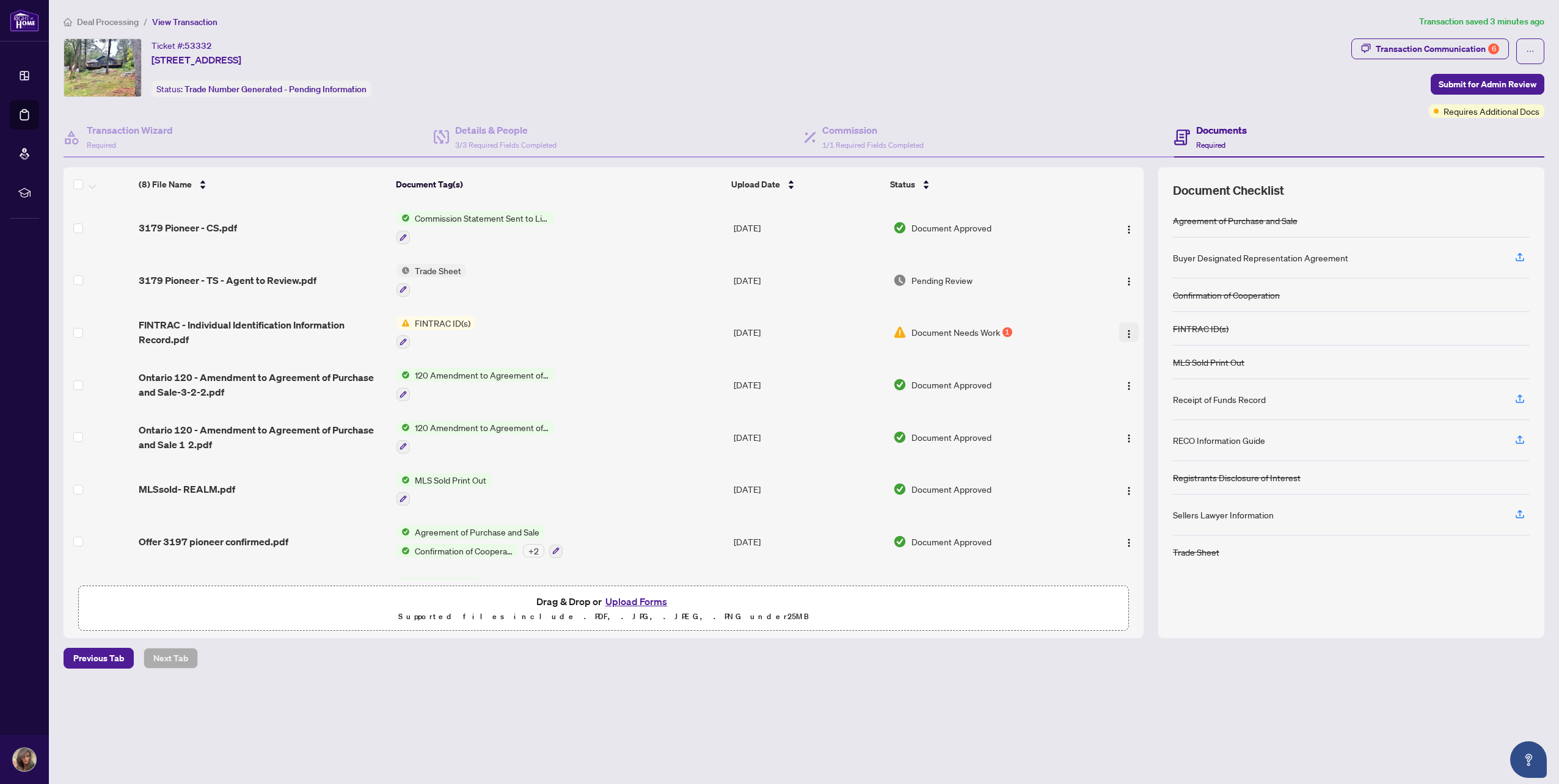
click at [1124, 335] on img "button" at bounding box center [1128, 334] width 10 height 10
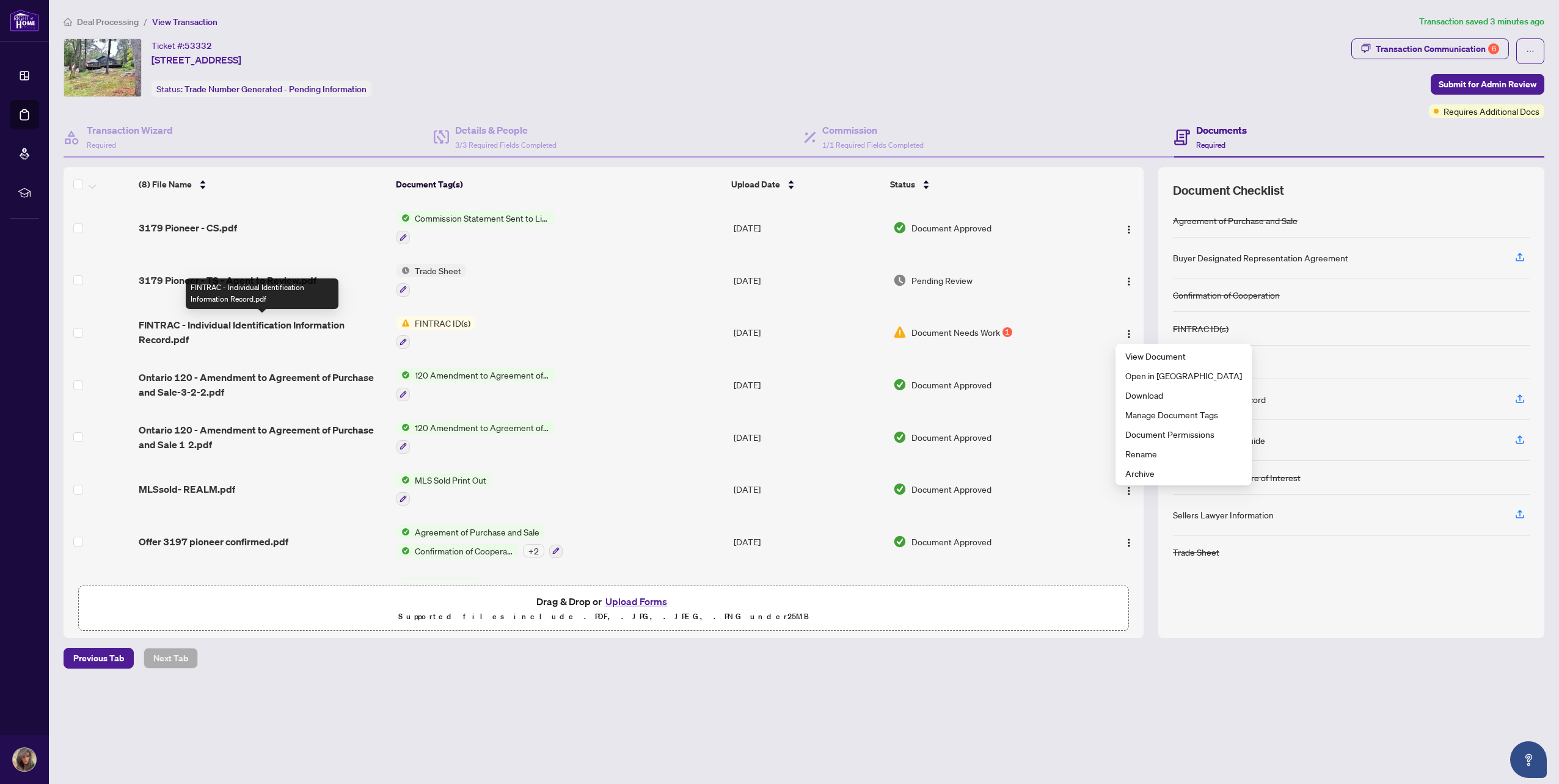
click at [164, 334] on span "FINTRAC - Individual Identification Information Record.pdf" at bounding box center [263, 332] width 248 height 29
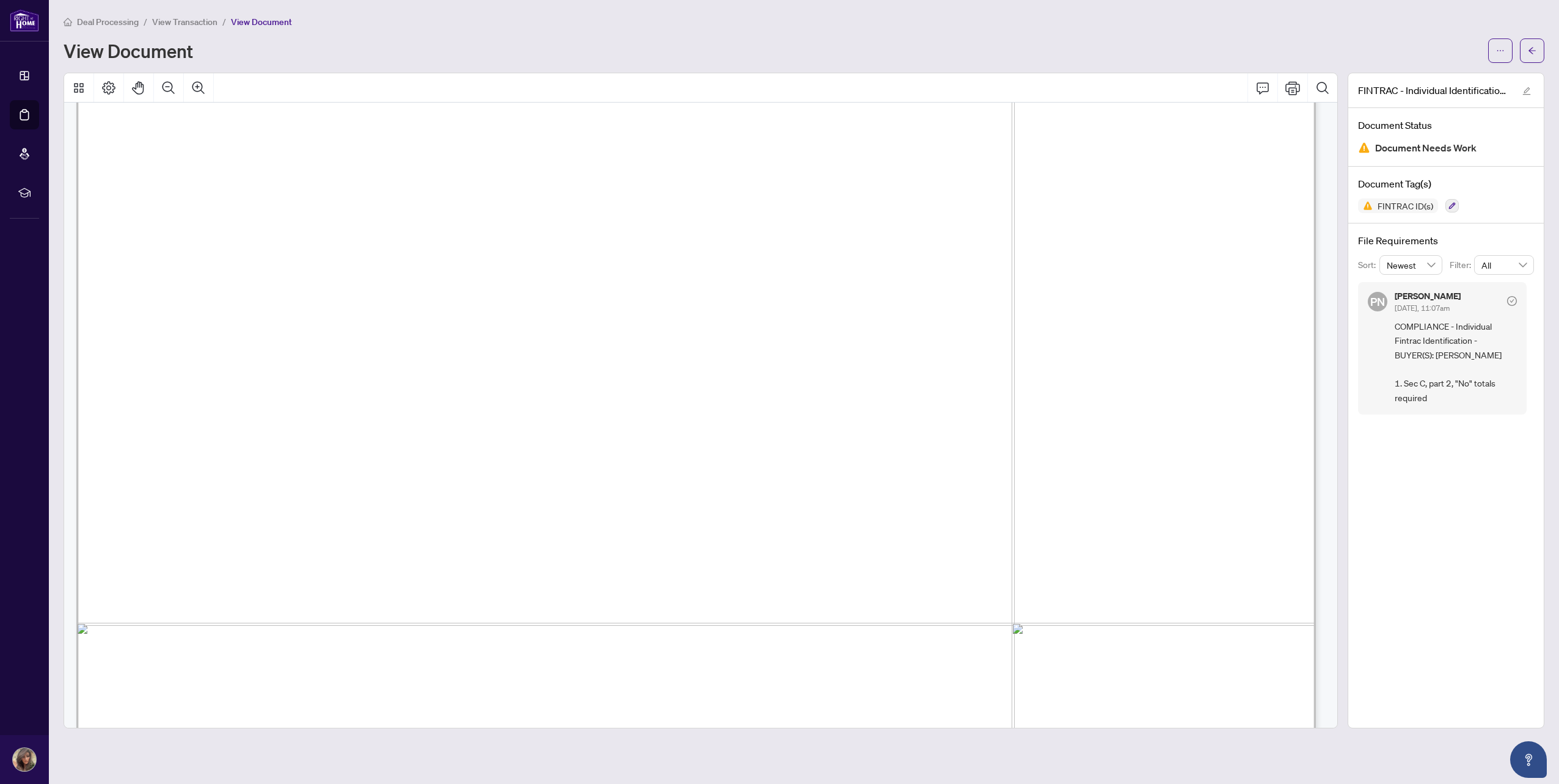
scroll to position [2076, 0]
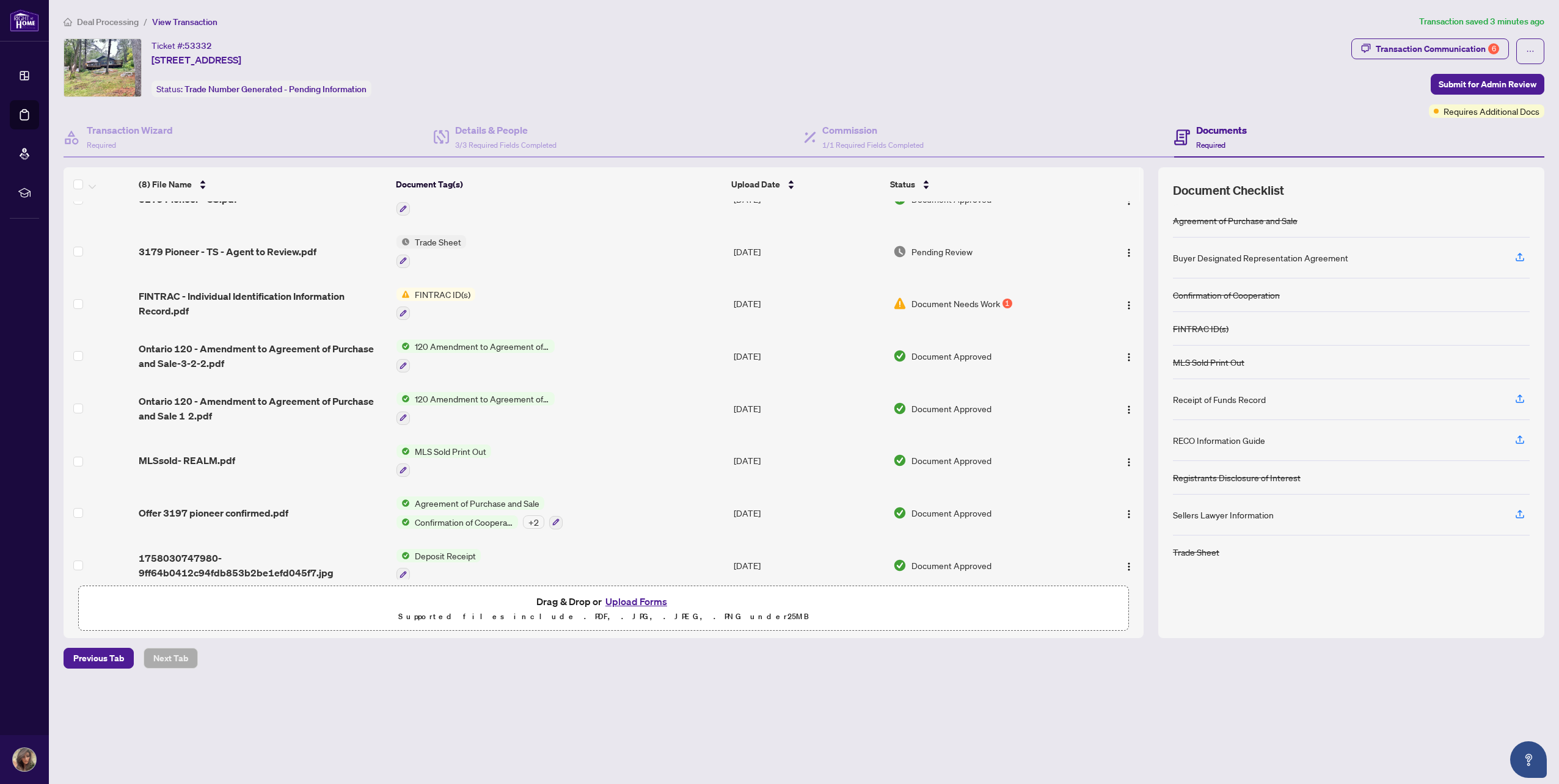
scroll to position [42, 0]
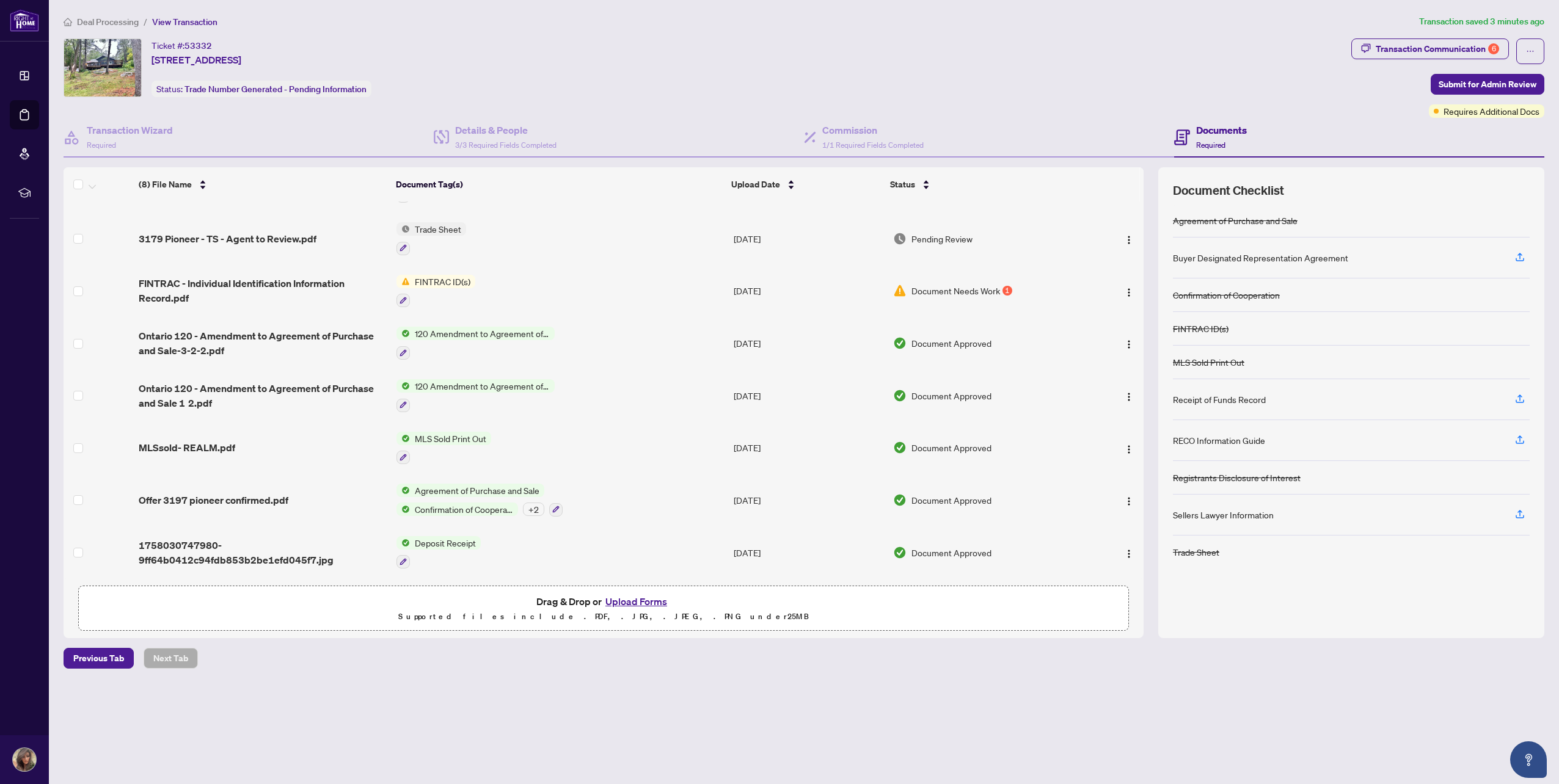
click at [642, 603] on button "Upload Forms" at bounding box center [636, 601] width 69 height 16
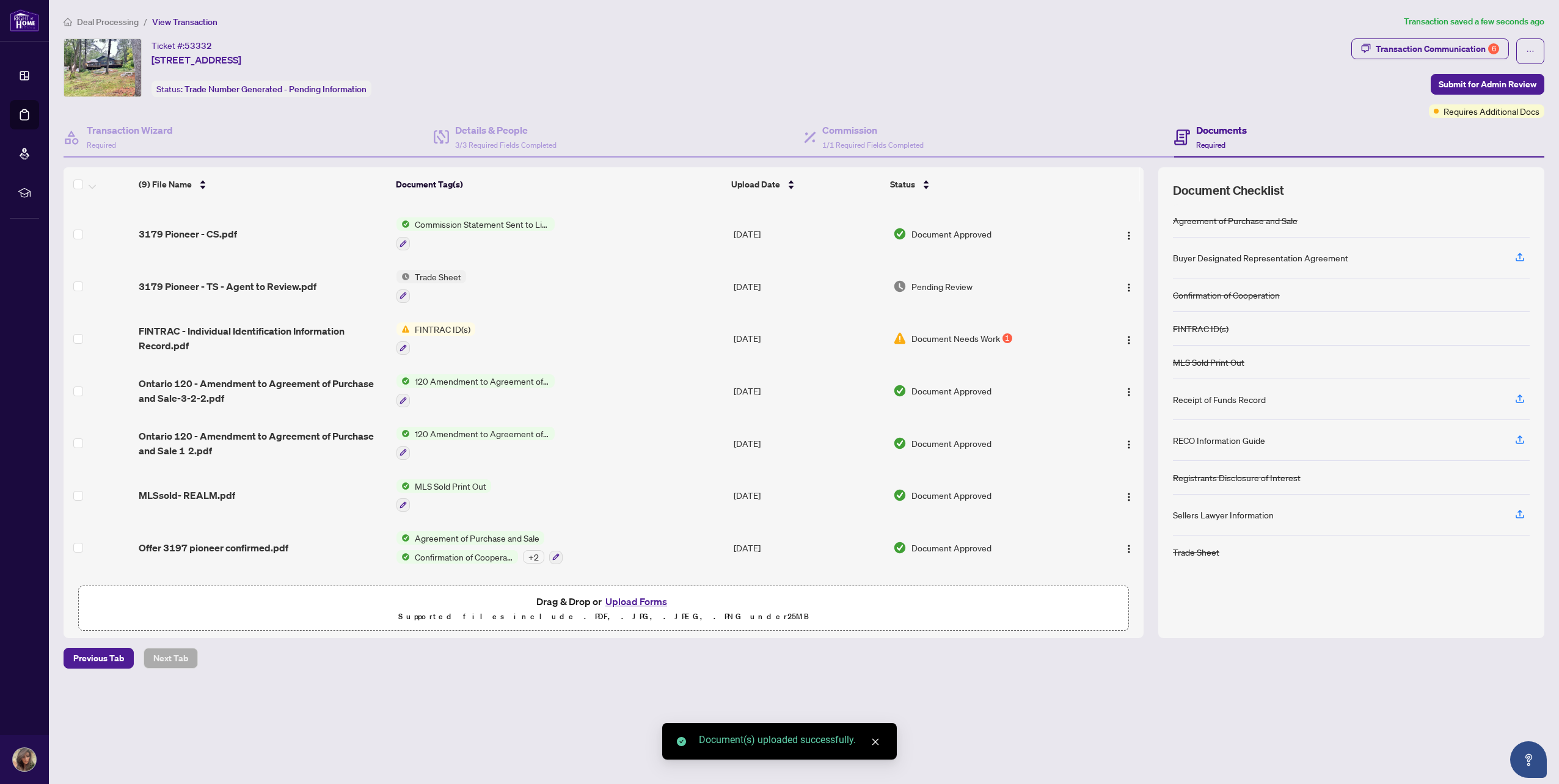
scroll to position [0, 0]
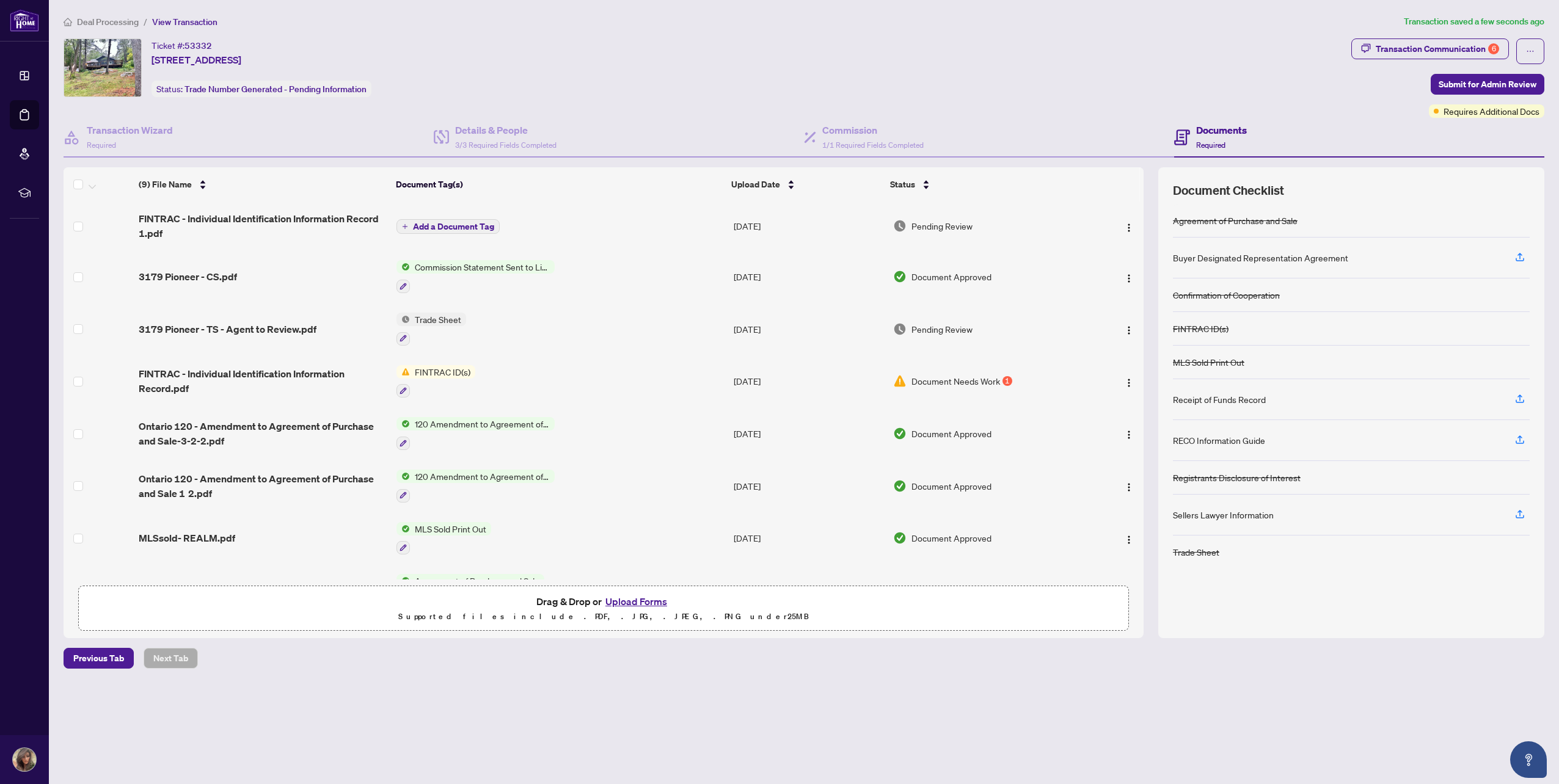
click at [450, 226] on span "Add a Document Tag" at bounding box center [453, 226] width 82 height 8
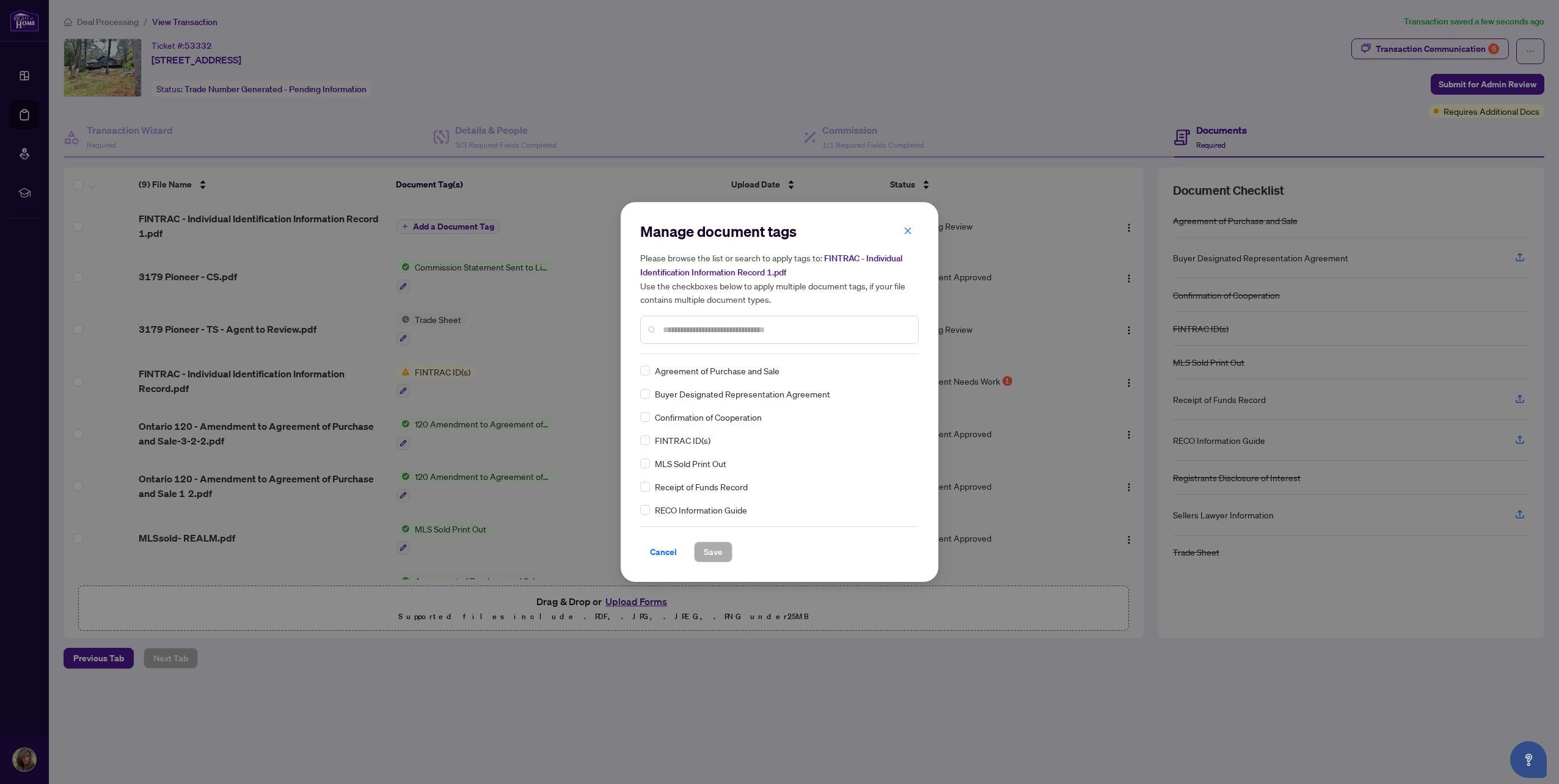
click at [688, 440] on span "FINTRAC ID(s)" at bounding box center [683, 440] width 56 height 13
click at [643, 434] on label at bounding box center [645, 440] width 10 height 13
click at [701, 549] on button "Save" at bounding box center [713, 552] width 38 height 21
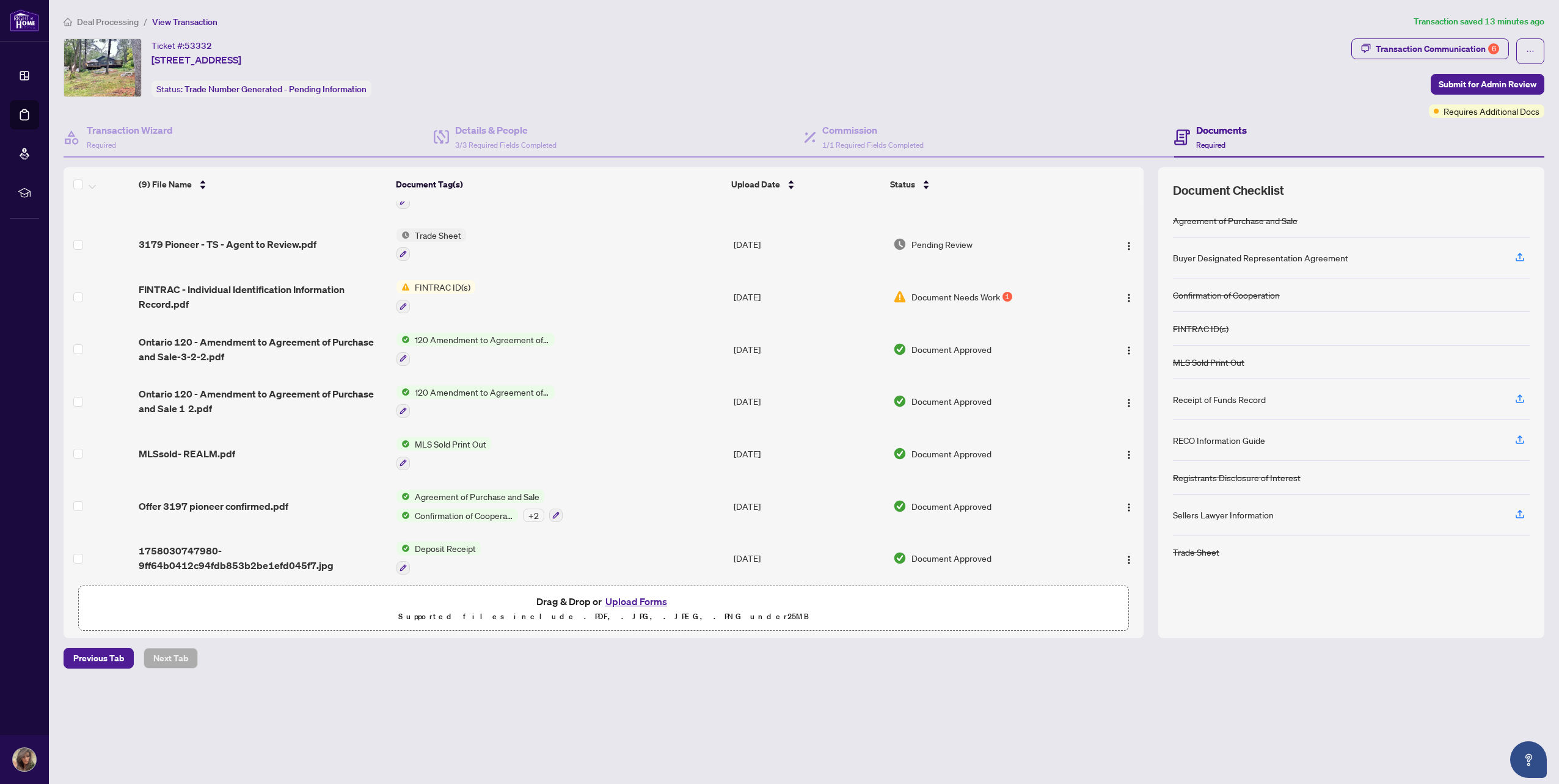
scroll to position [95, 0]
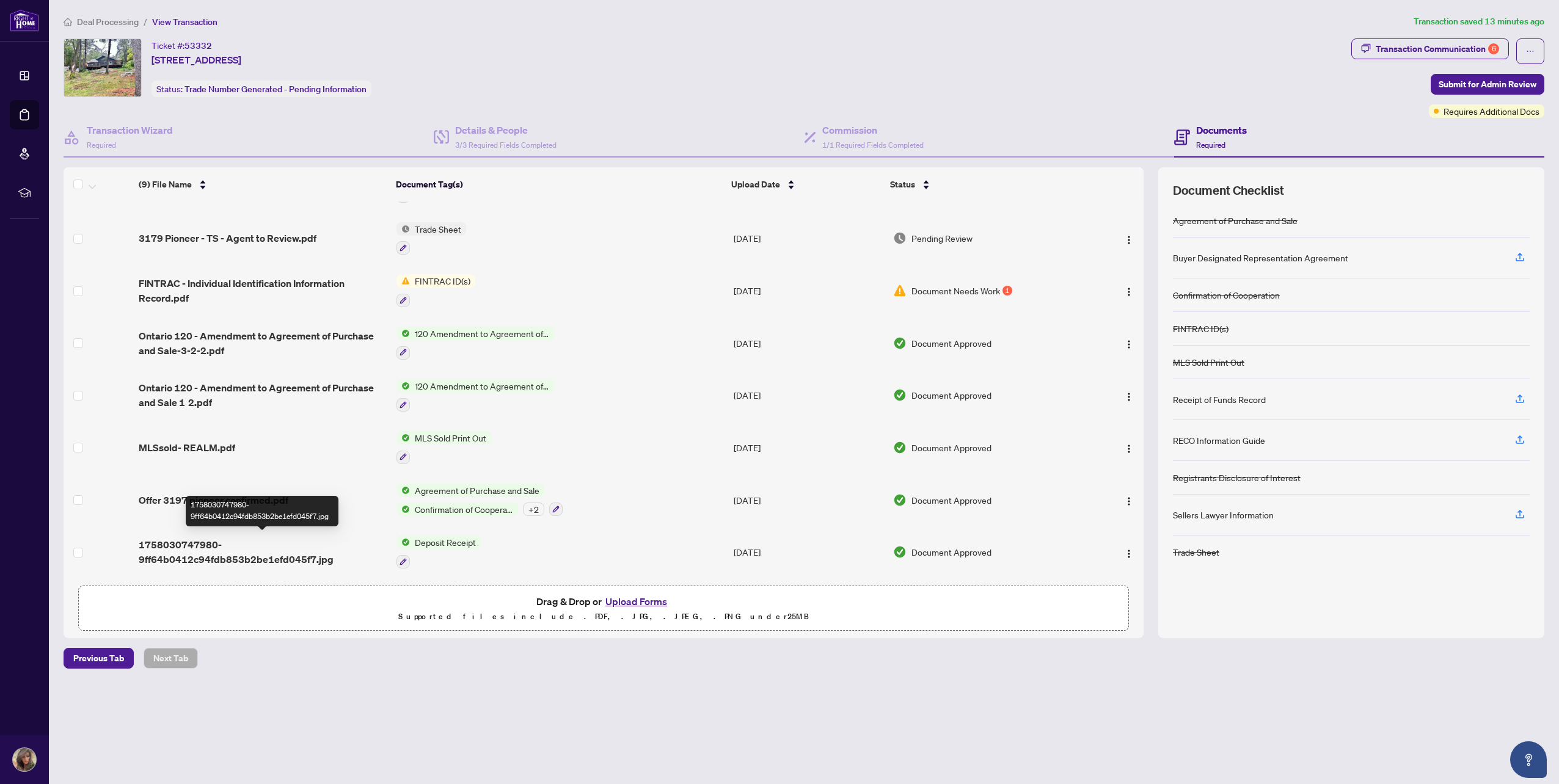
click at [184, 547] on span "1758030747980-9ff64b0412c94fdb853b2be1efd045f7.jpg" at bounding box center [263, 552] width 248 height 29
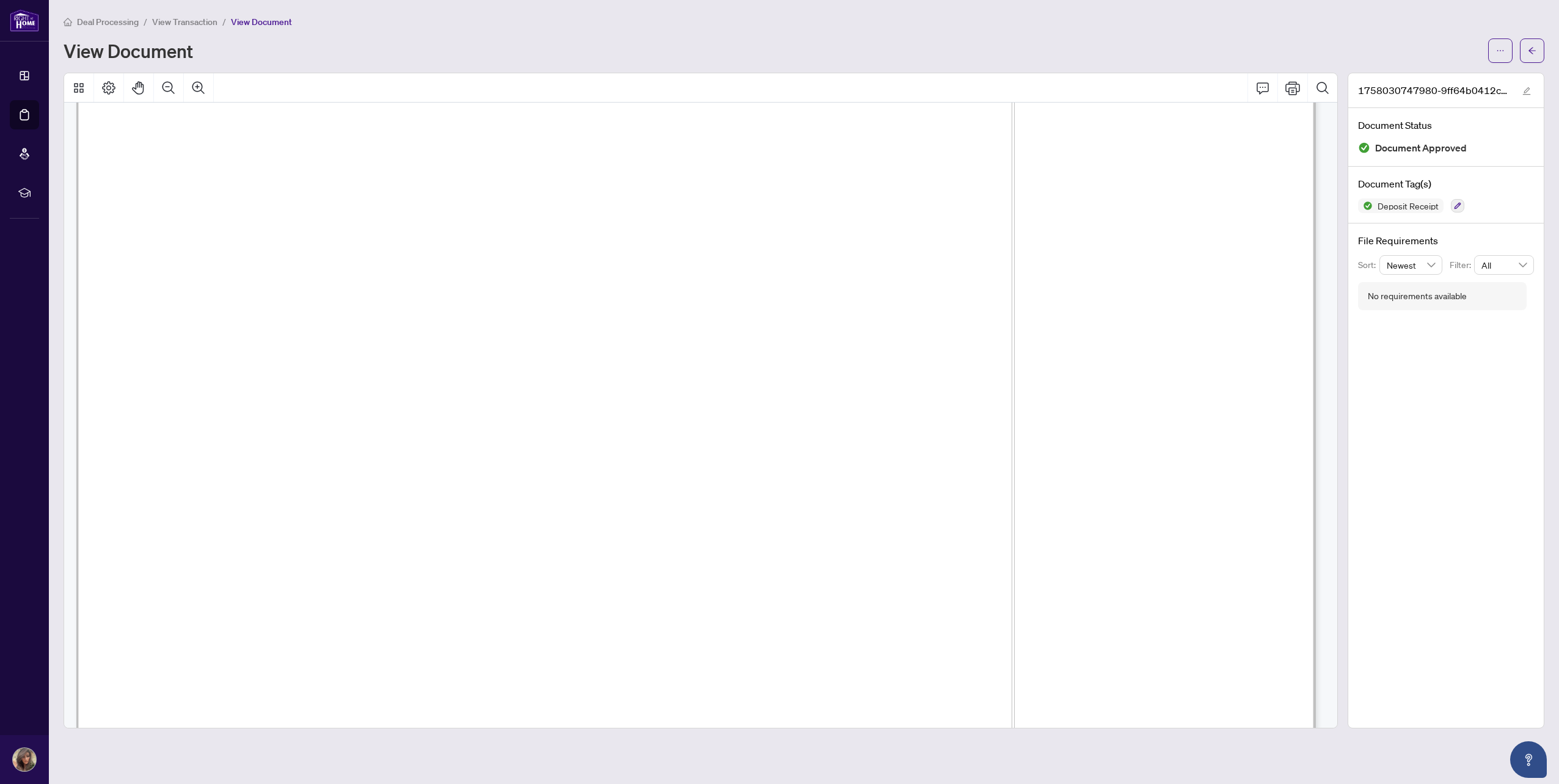
scroll to position [122, 0]
click at [162, 77] on button "Zoom Out" at bounding box center [169, 88] width 29 height 29
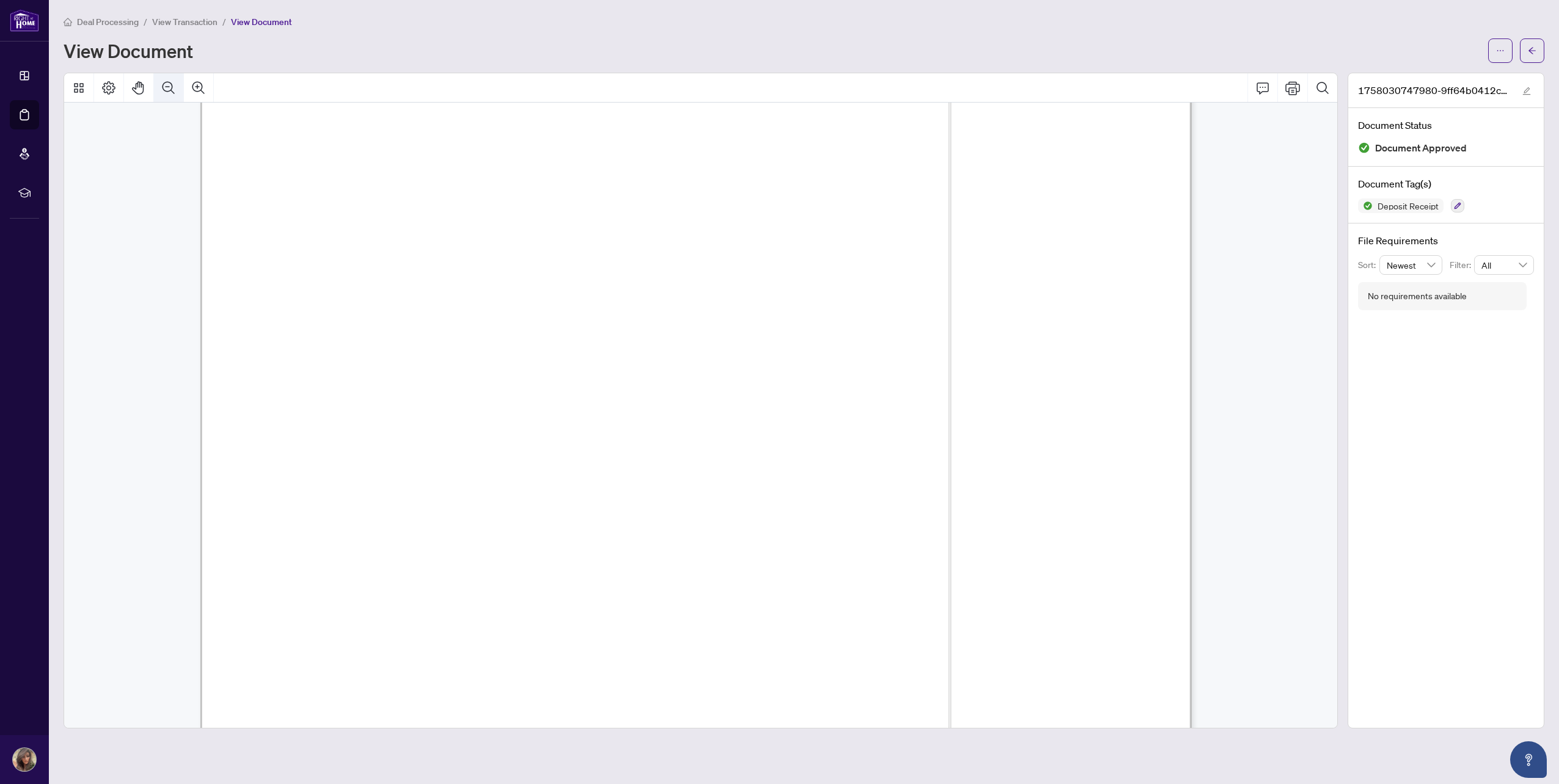
click at [162, 81] on icon "Zoom Out" at bounding box center [168, 88] width 15 height 15
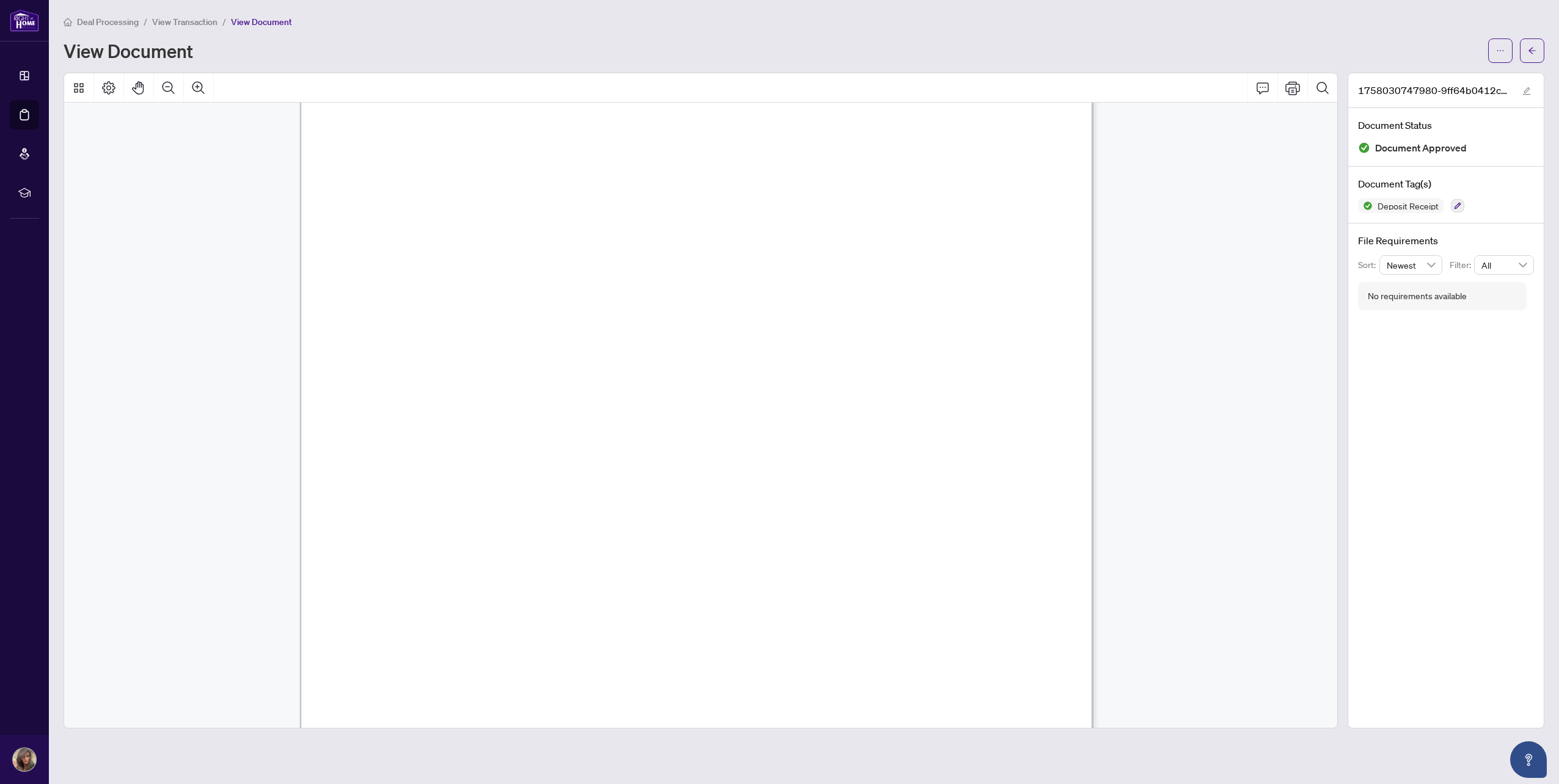
scroll to position [0, 0]
click at [1525, 59] on button "button" at bounding box center [1532, 50] width 24 height 24
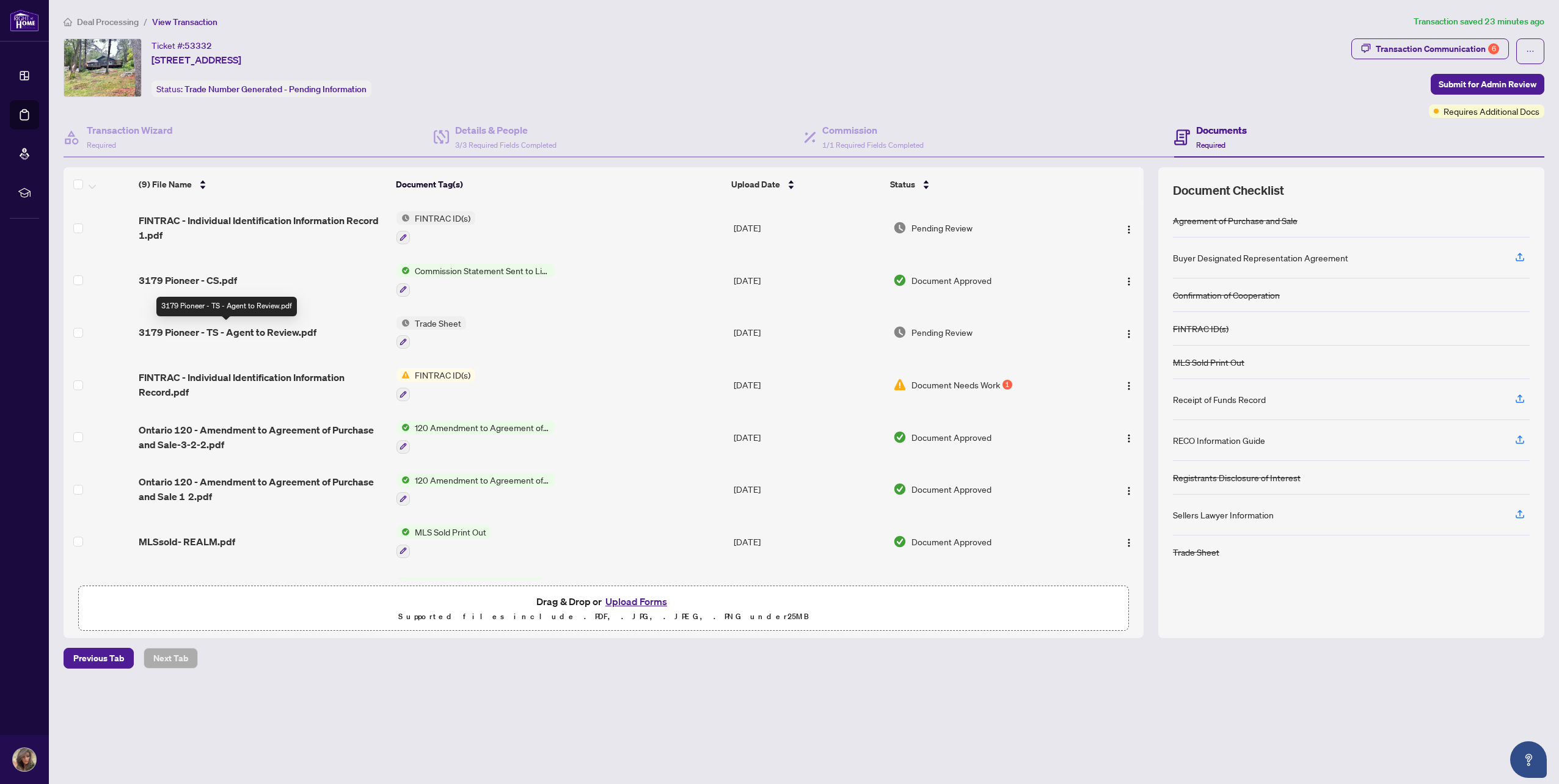
click at [202, 335] on span "3179 Pioneer - TS - Agent to Review.pdf" at bounding box center [227, 331] width 178 height 15
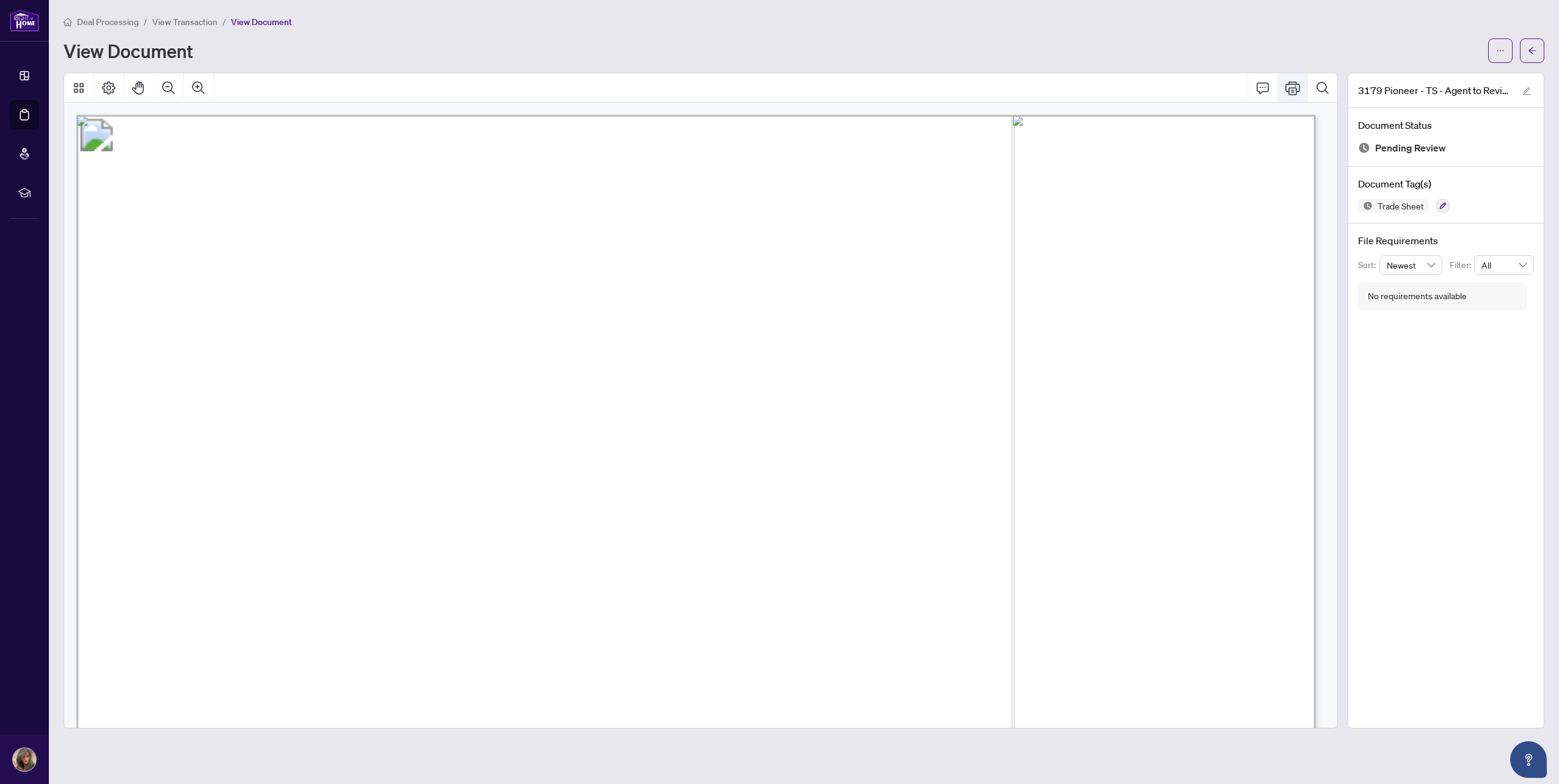
click at [1287, 91] on icon "Print" at bounding box center [1292, 88] width 15 height 13
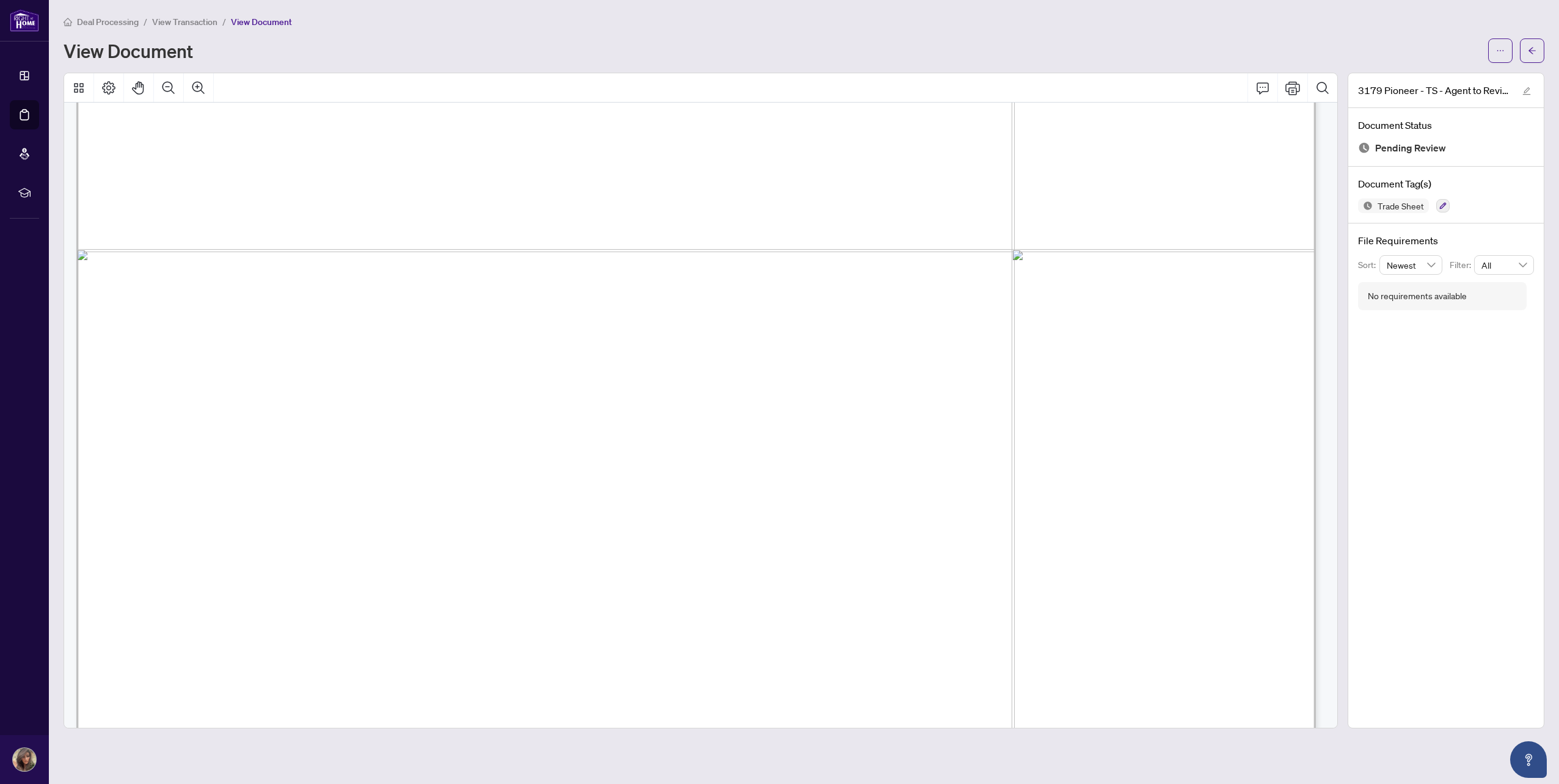
scroll to position [1003, 0]
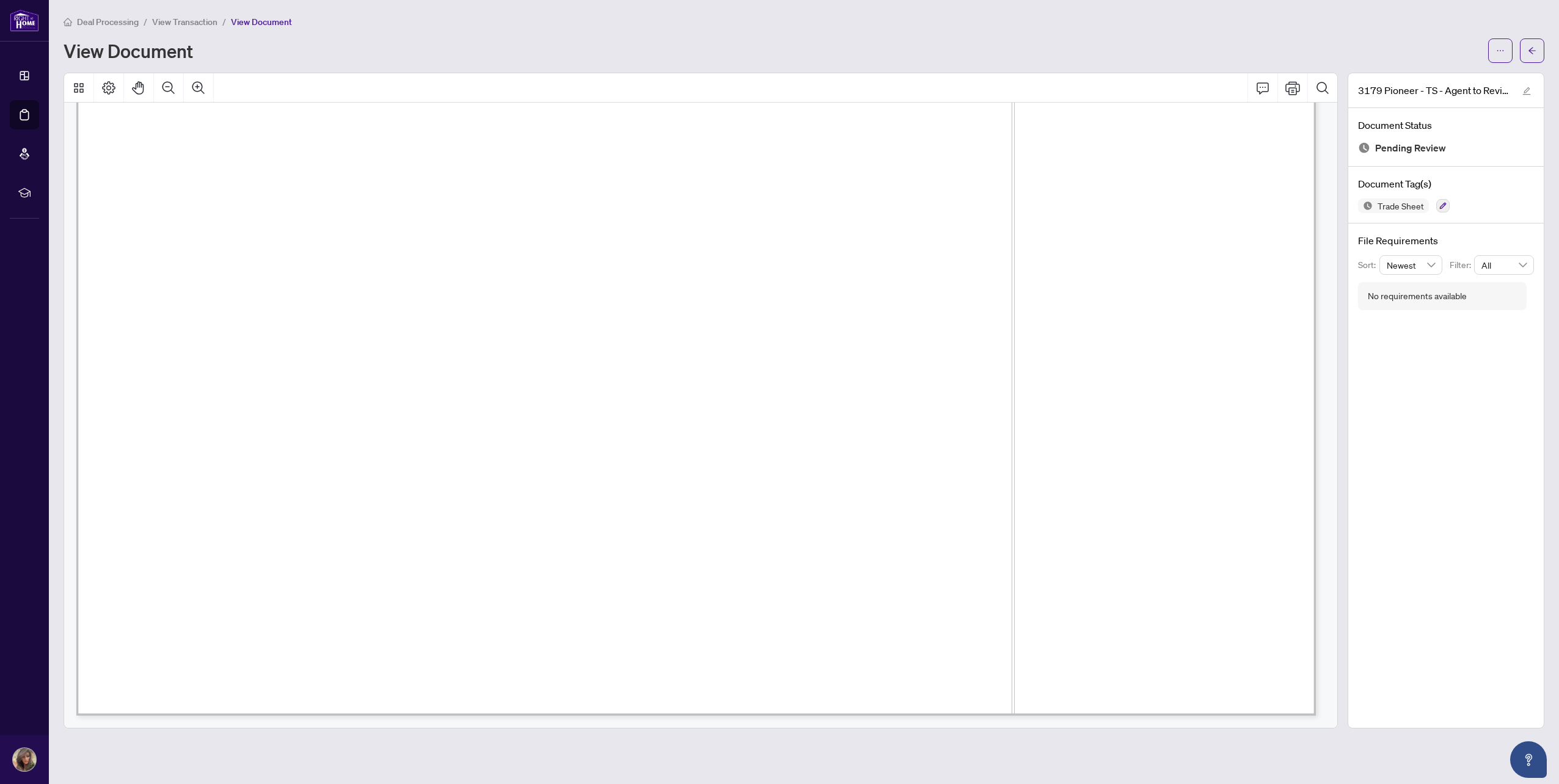
drag, startPoint x: 1447, startPoint y: 429, endPoint x: 1441, endPoint y: 430, distance: 6.1
click at [1446, 429] on div "3179 Pioneer - TS - Agent to Review.pdf Document Status Pending Review Document…" at bounding box center [1445, 400] width 196 height 656
click at [1537, 52] on button "button" at bounding box center [1532, 50] width 24 height 24
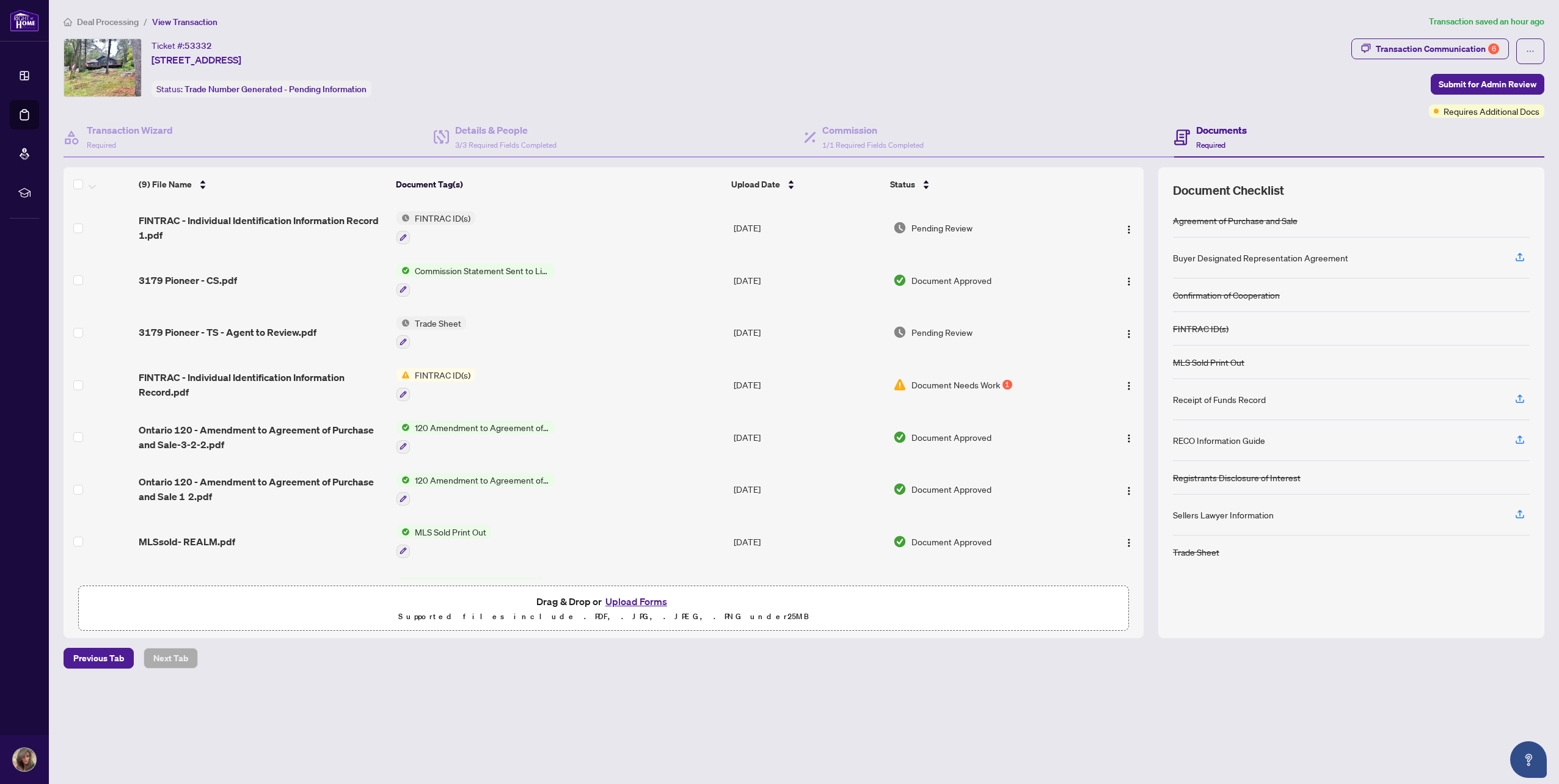
click at [648, 597] on button "Upload Forms" at bounding box center [636, 601] width 69 height 16
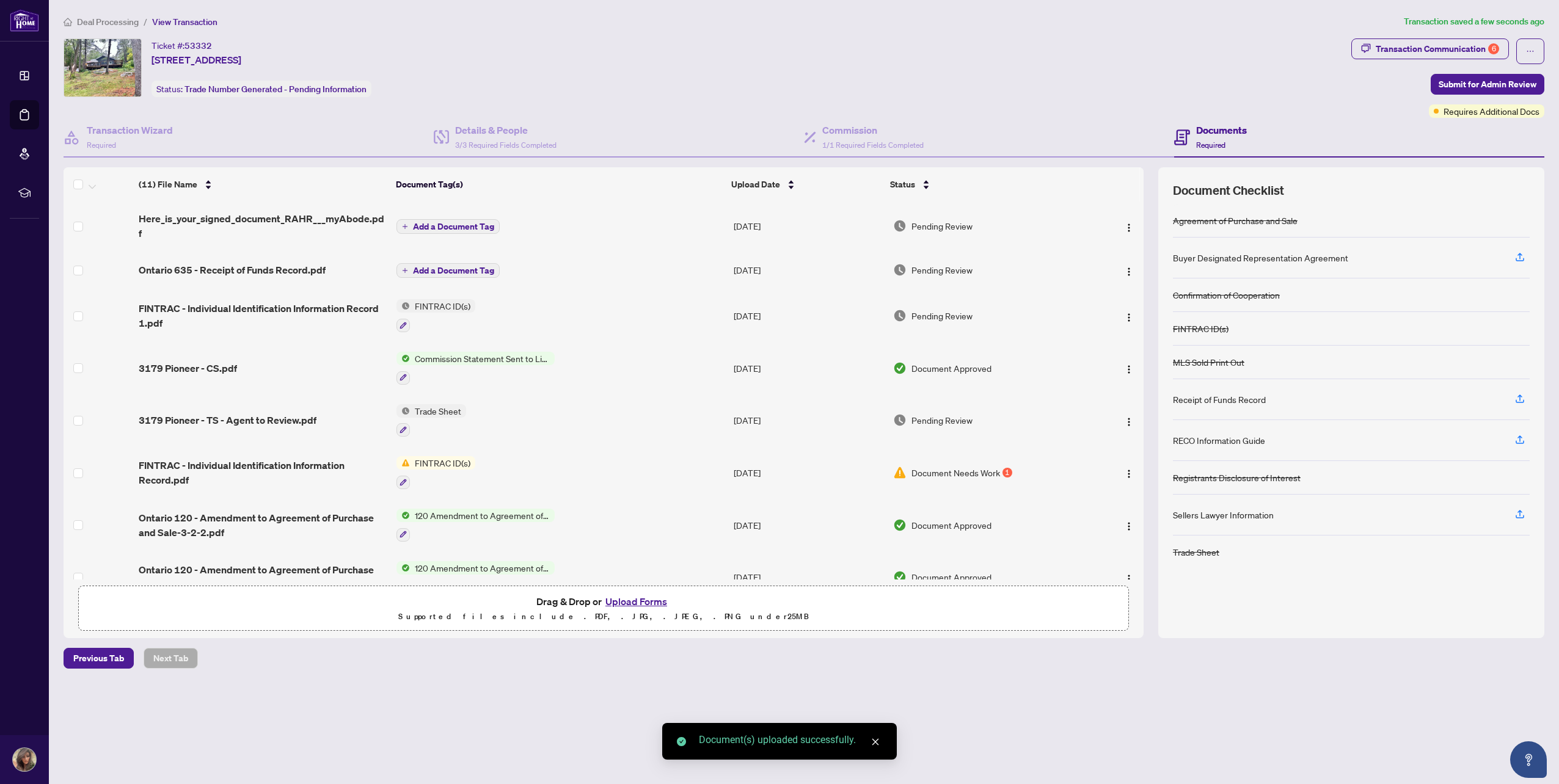
click at [419, 224] on span "Add a Document Tag" at bounding box center [453, 226] width 82 height 8
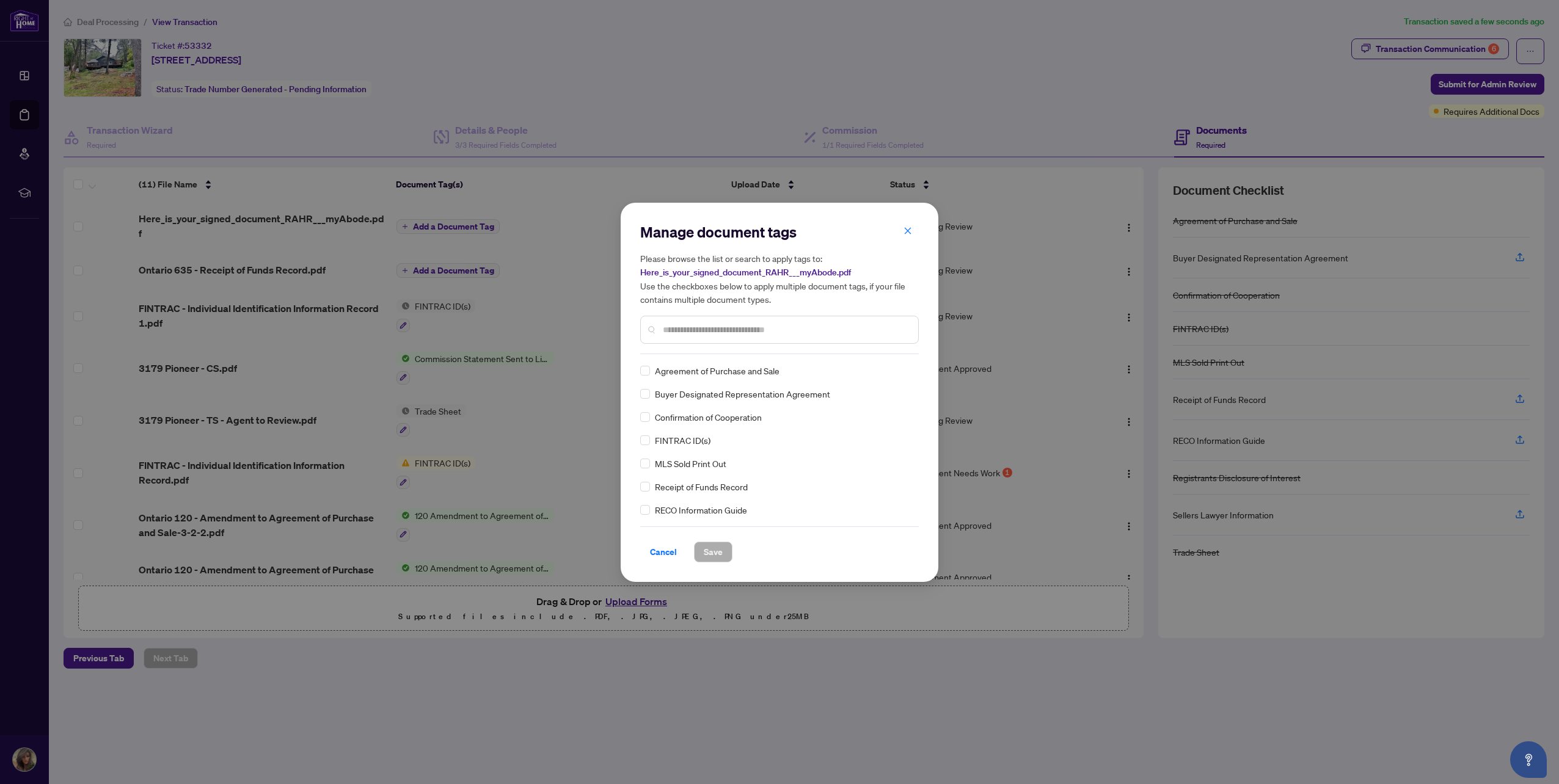
click at [699, 374] on span "Agreement of Purchase and Sale" at bounding box center [717, 370] width 125 height 13
click at [721, 335] on input "text" at bounding box center [785, 329] width 245 height 13
type input "*****"
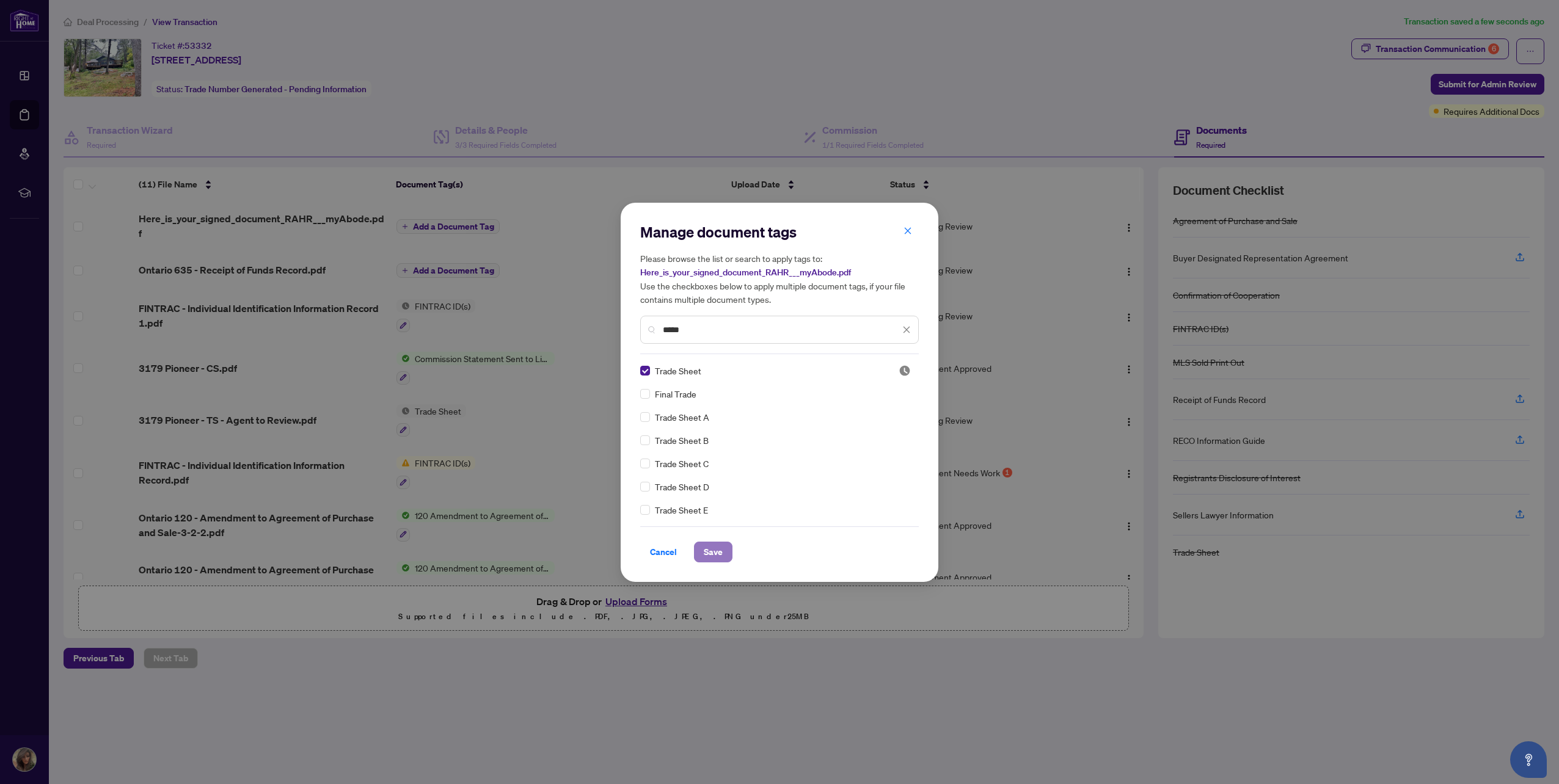
click at [710, 545] on span "Save" at bounding box center [713, 552] width 19 height 19
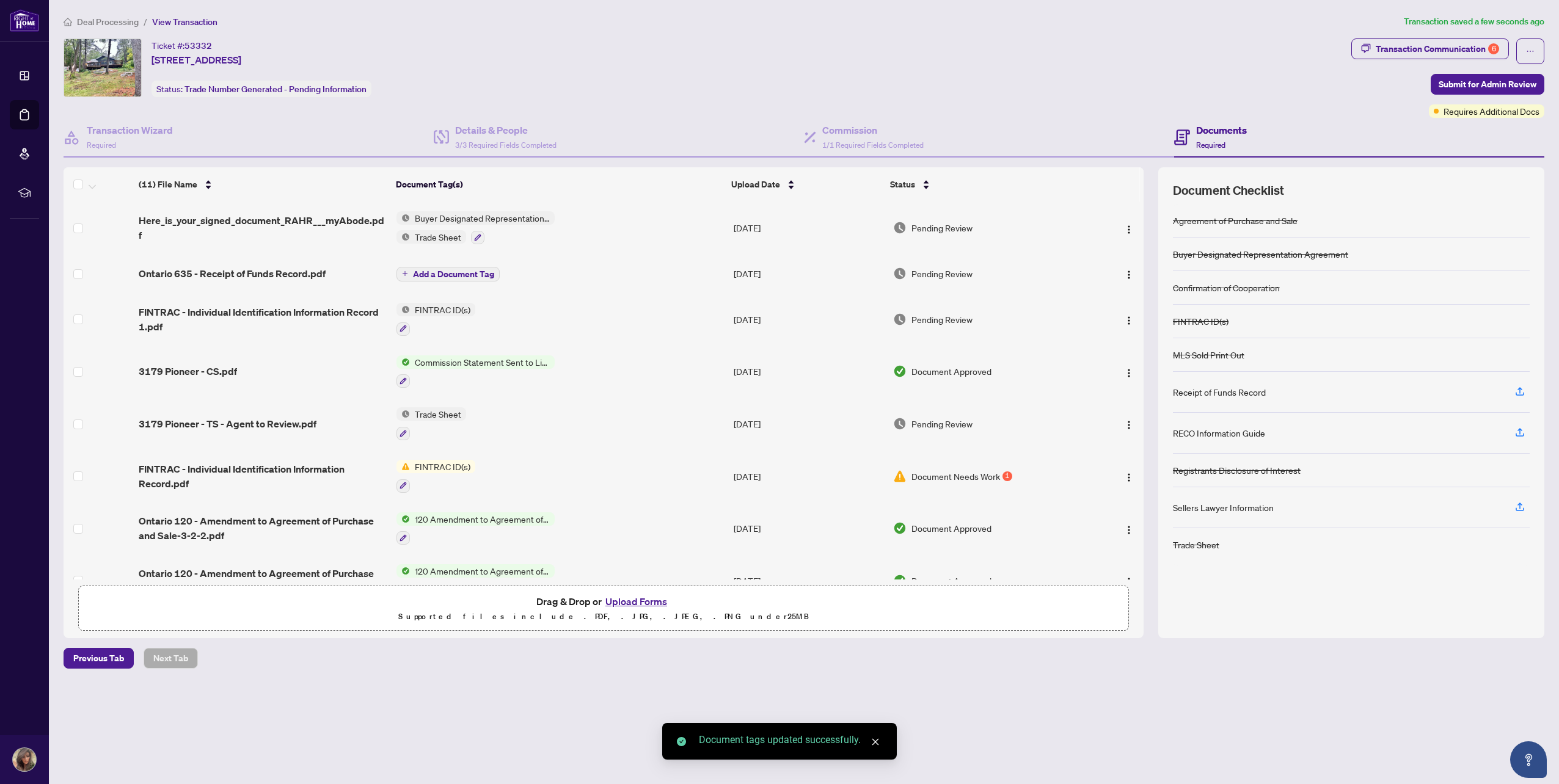
click at [446, 269] on button "Add a Document Tag" at bounding box center [448, 274] width 103 height 15
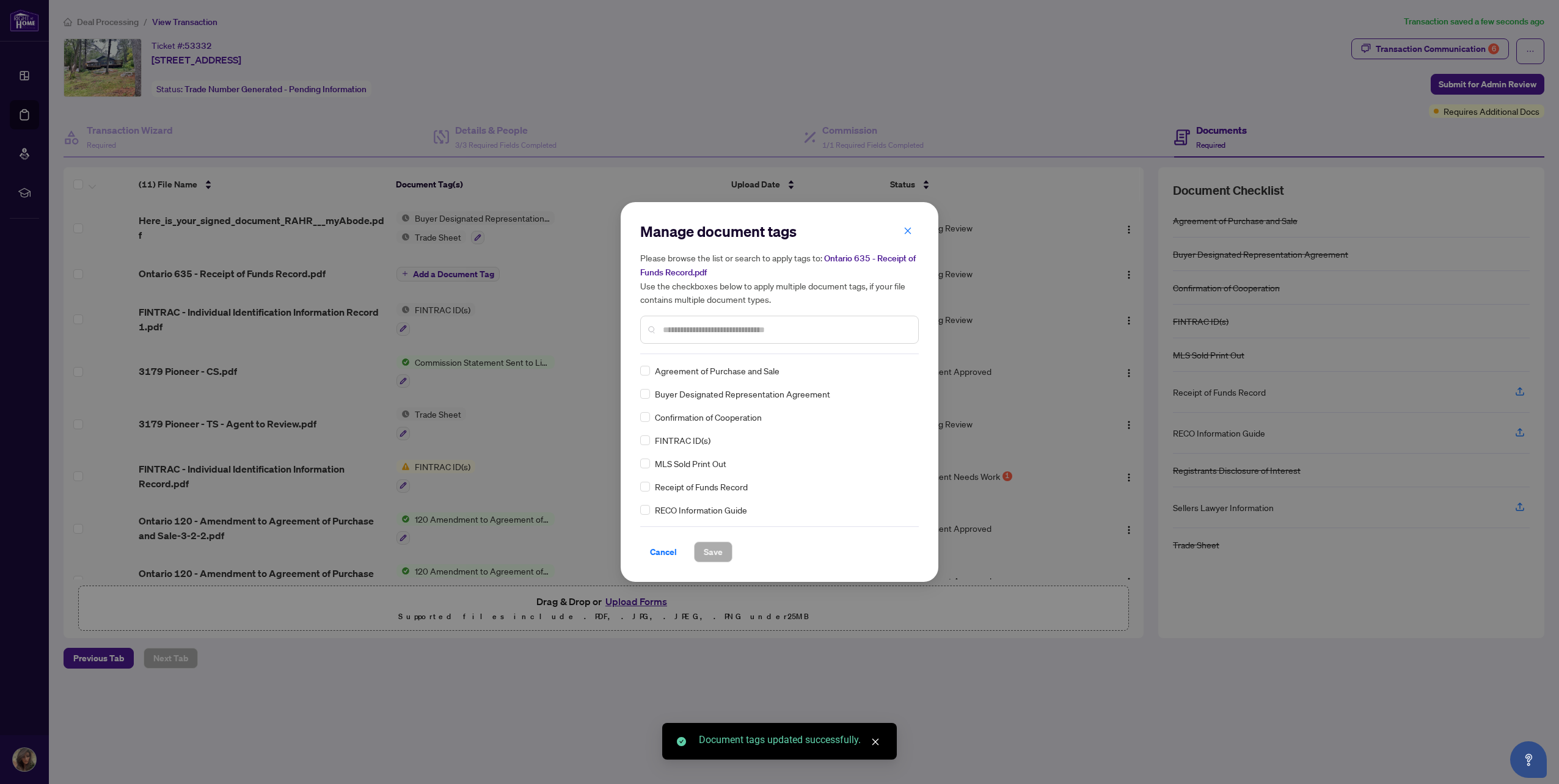
click at [694, 350] on div "Manage document tags Please browse the list or search to apply tags to: Ontario…" at bounding box center [779, 288] width 279 height 132
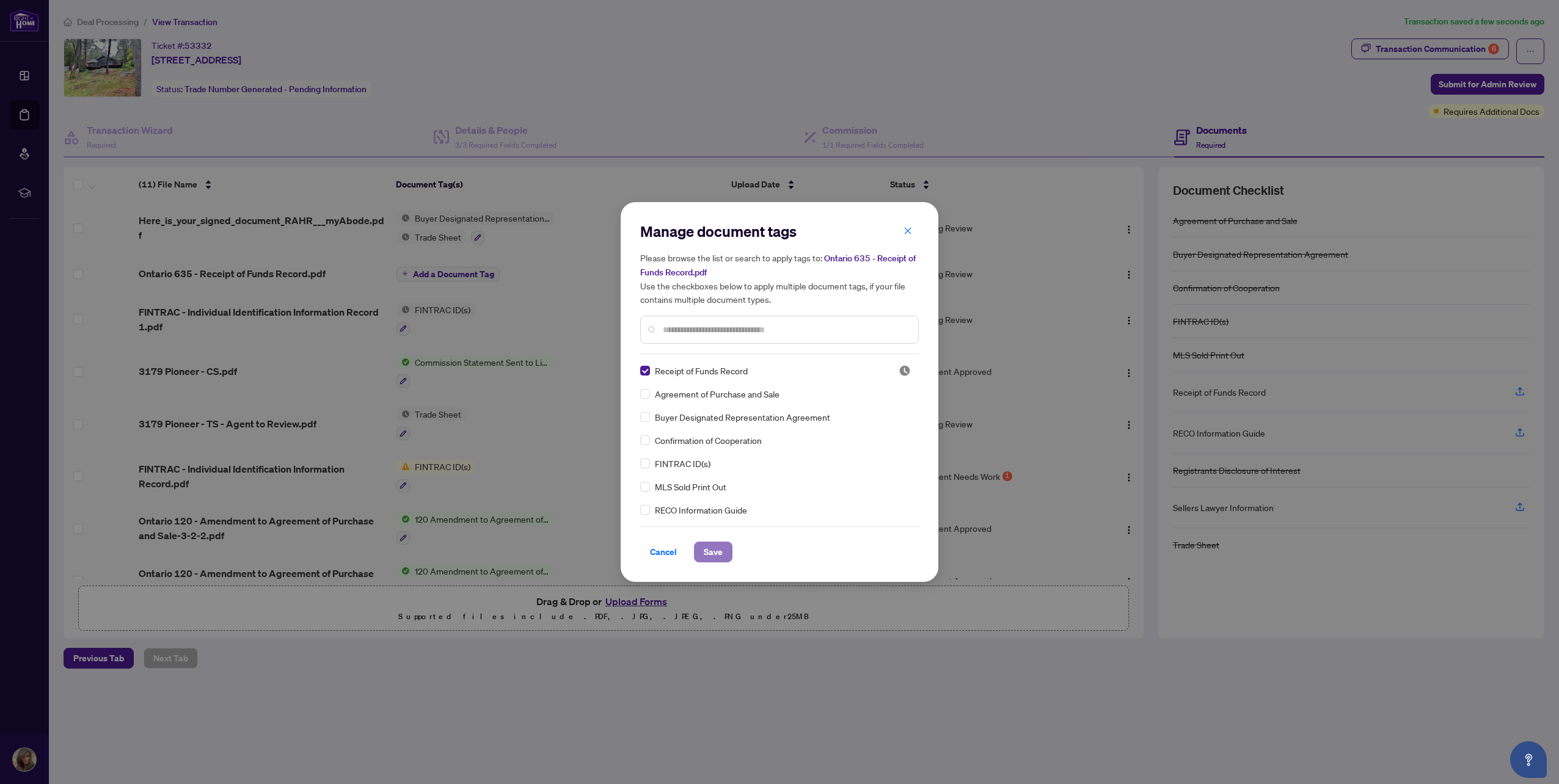
click at [707, 549] on span "Save" at bounding box center [713, 552] width 19 height 19
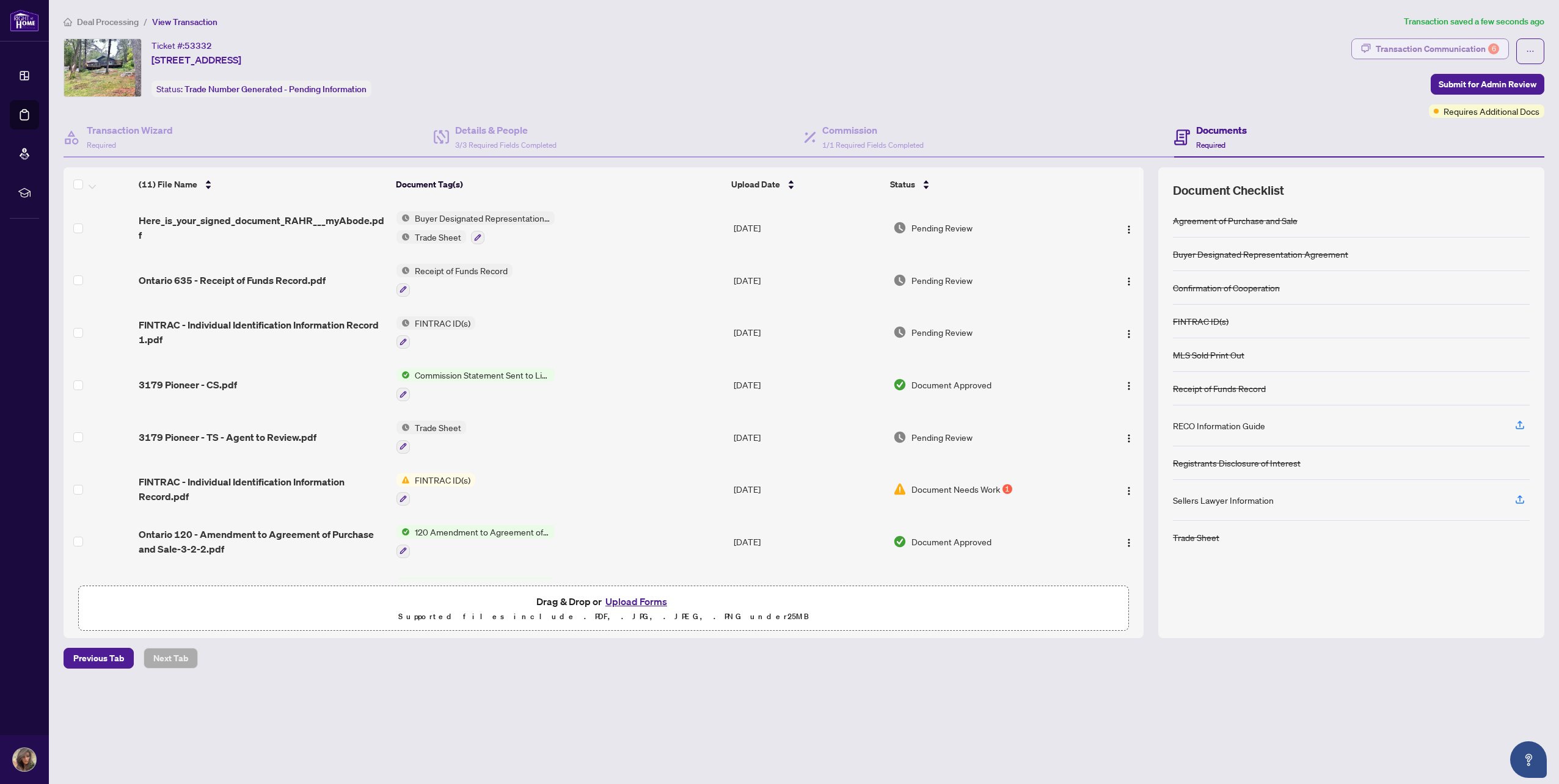
click at [1421, 45] on div "Transaction Communication 6" at bounding box center [1437, 49] width 123 height 19
type textarea "**********"
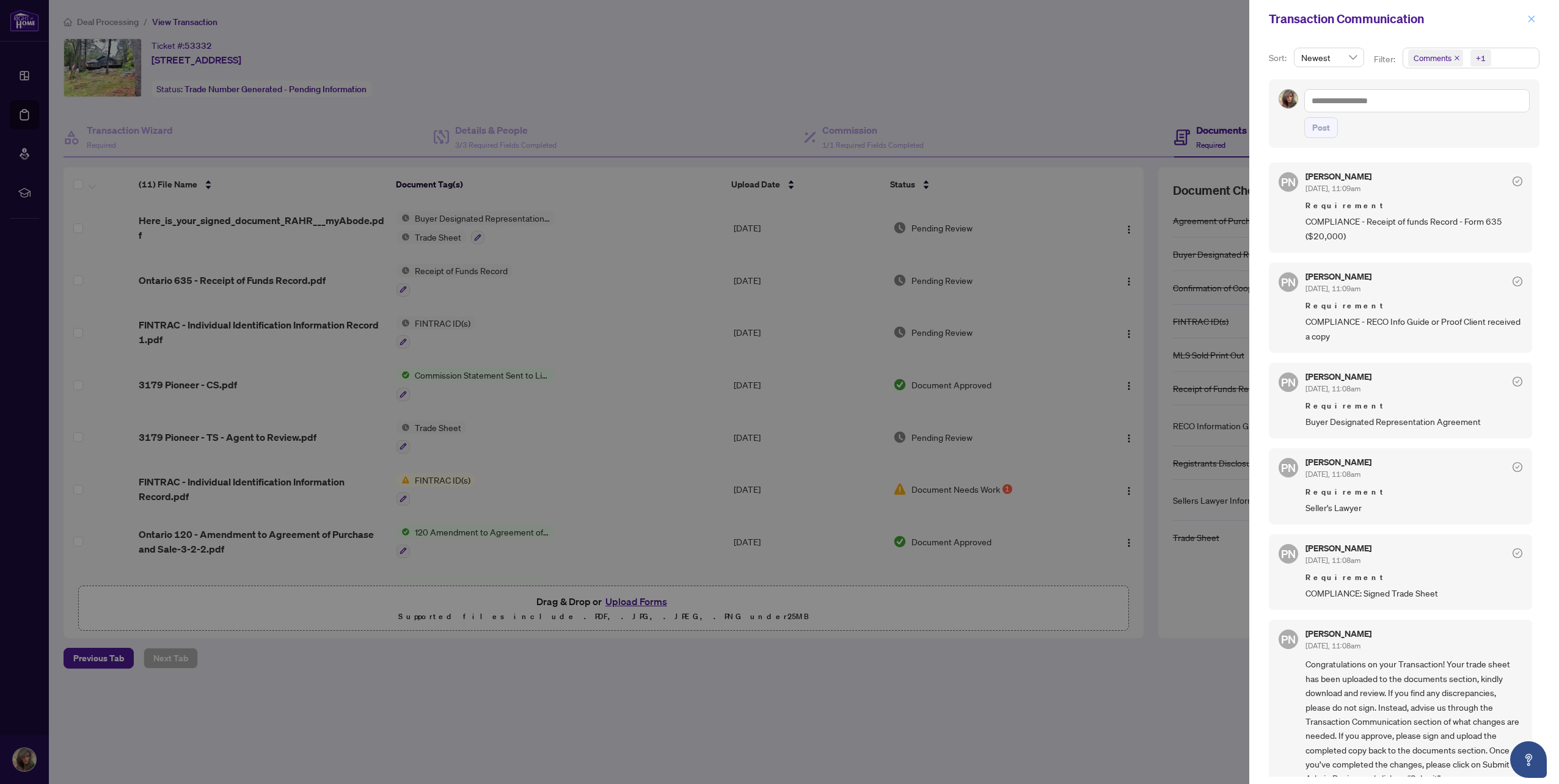
click at [1525, 17] on button "button" at bounding box center [1531, 19] width 16 height 15
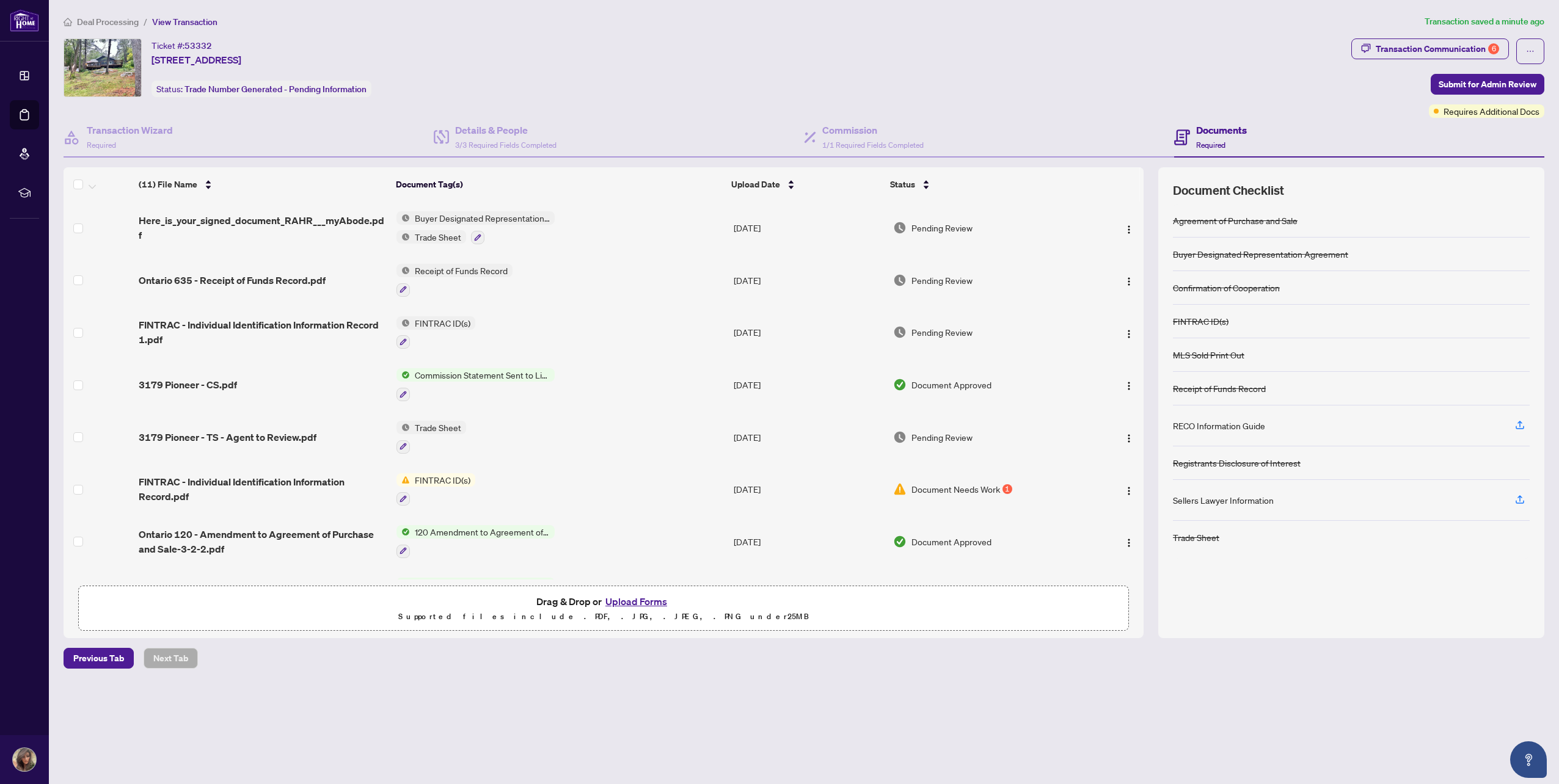
click at [1207, 427] on div "RECO Information Guide" at bounding box center [1219, 425] width 92 height 13
click at [1519, 426] on icon "button" at bounding box center [1520, 425] width 11 height 11
click at [1505, 83] on span "Submit for Admin Review" at bounding box center [1487, 84] width 98 height 19
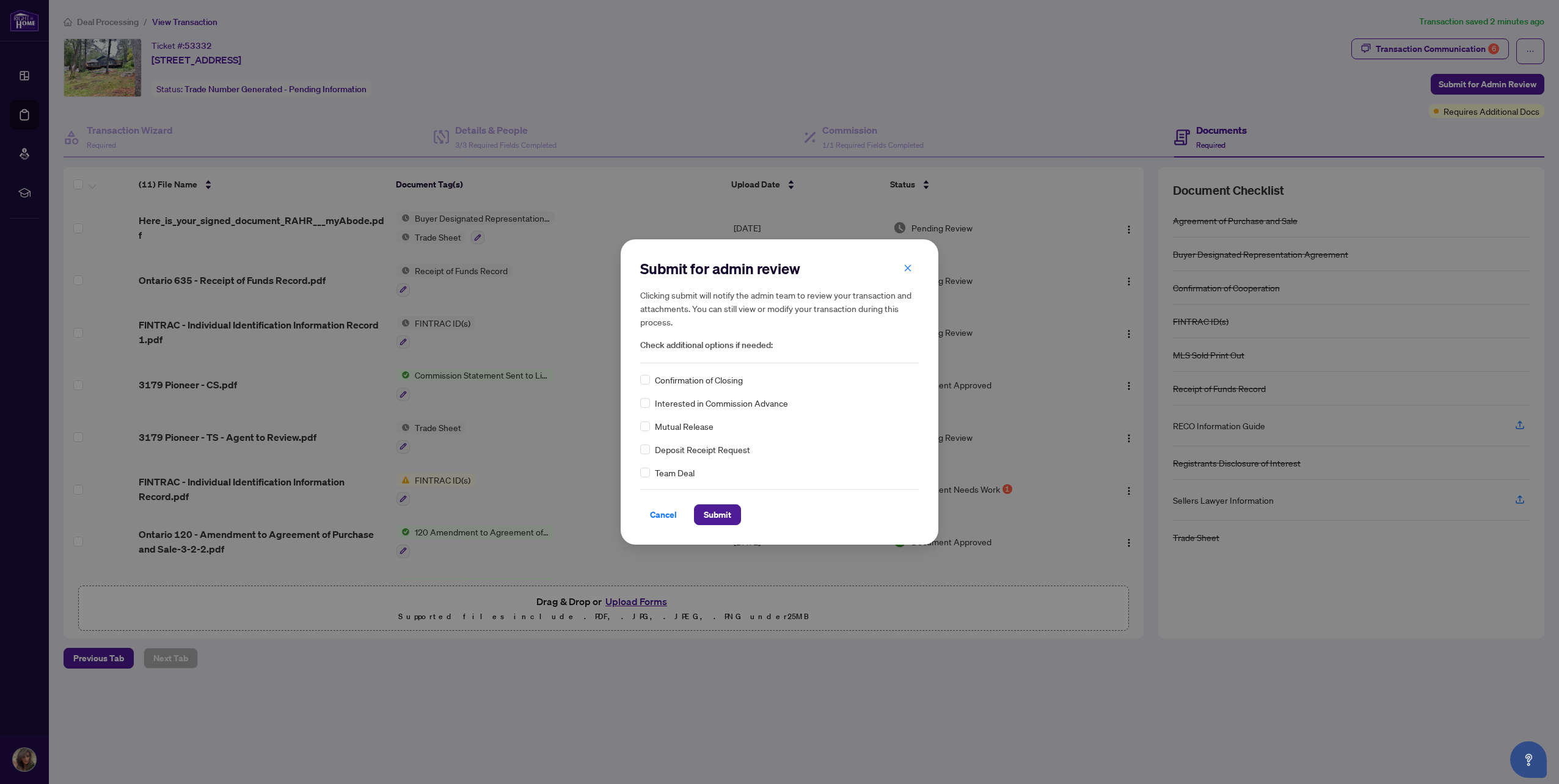
click at [714, 380] on span "Confirmation of Closing" at bounding box center [699, 379] width 88 height 13
click at [639, 381] on div "Submit for admin review Clicking submit will notify the admin team to review yo…" at bounding box center [779, 392] width 318 height 305
click at [712, 510] on span "Submit" at bounding box center [717, 515] width 27 height 19
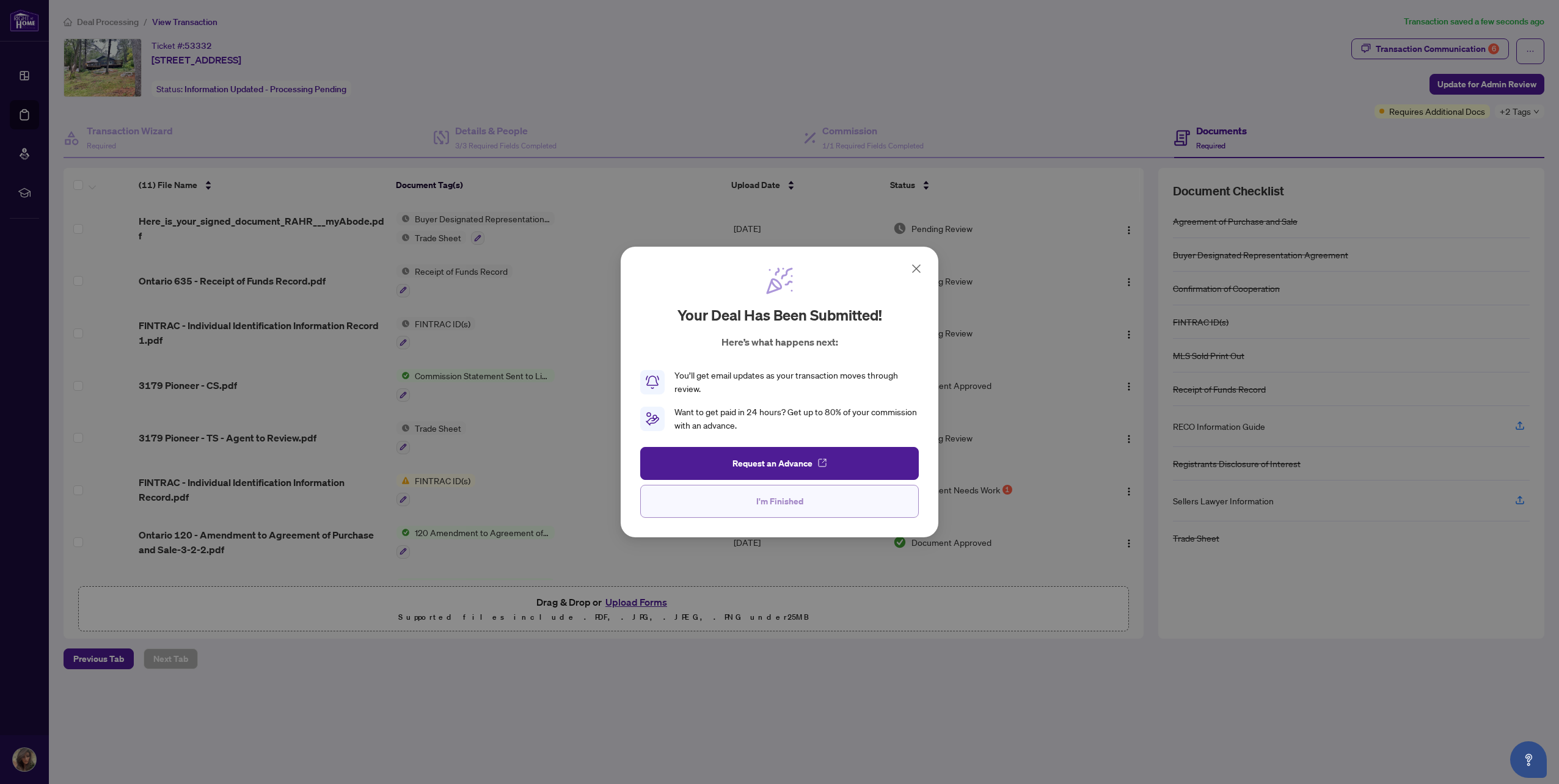
click at [779, 503] on span "I'm Finished" at bounding box center [780, 501] width 47 height 19
